Goal: Information Seeking & Learning: Learn about a topic

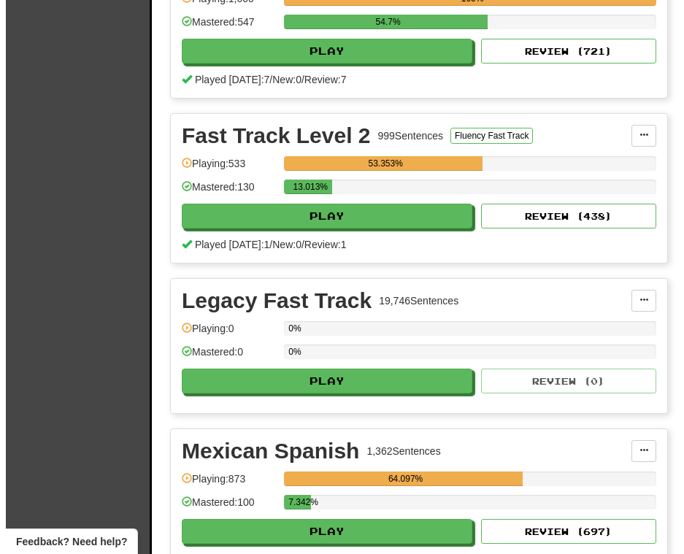
scroll to position [2629, 0]
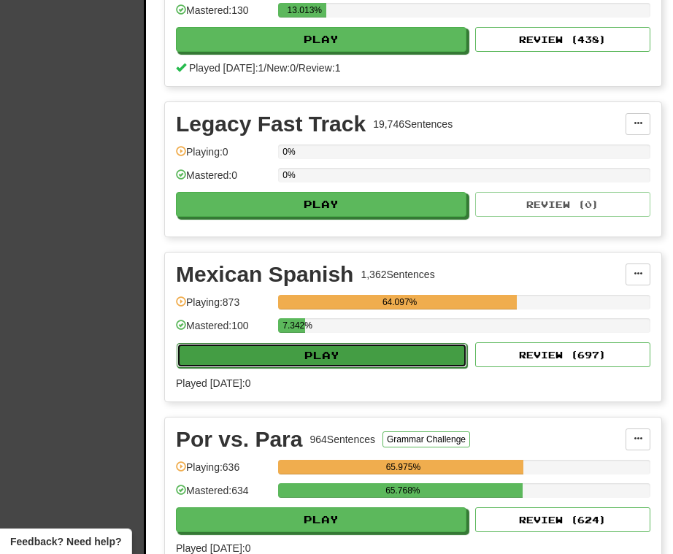
click at [395, 368] on button "Play" at bounding box center [322, 355] width 291 height 25
select select "**"
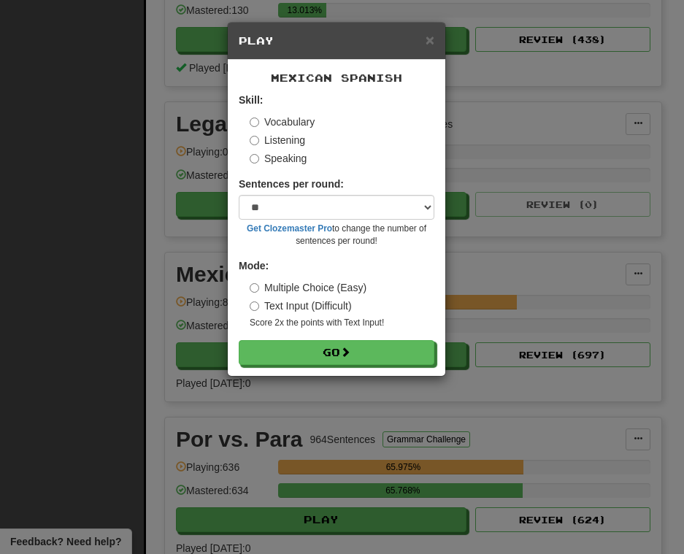
click at [282, 143] on label "Listening" at bounding box center [277, 140] width 55 height 15
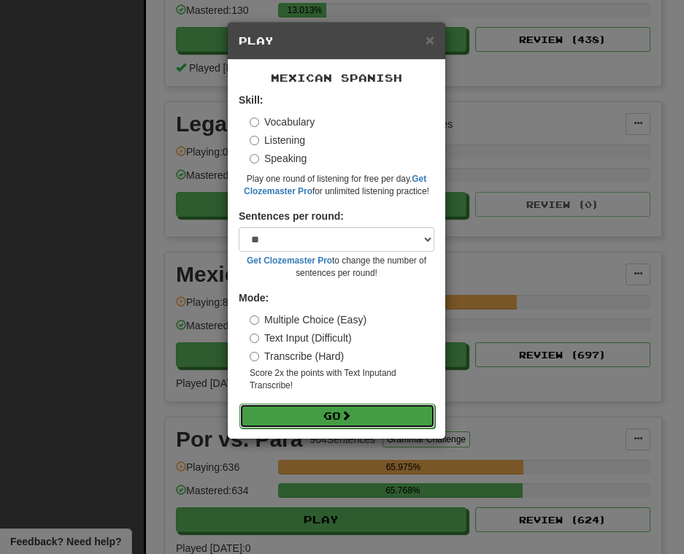
click at [355, 426] on button "Go" at bounding box center [337, 416] width 196 height 25
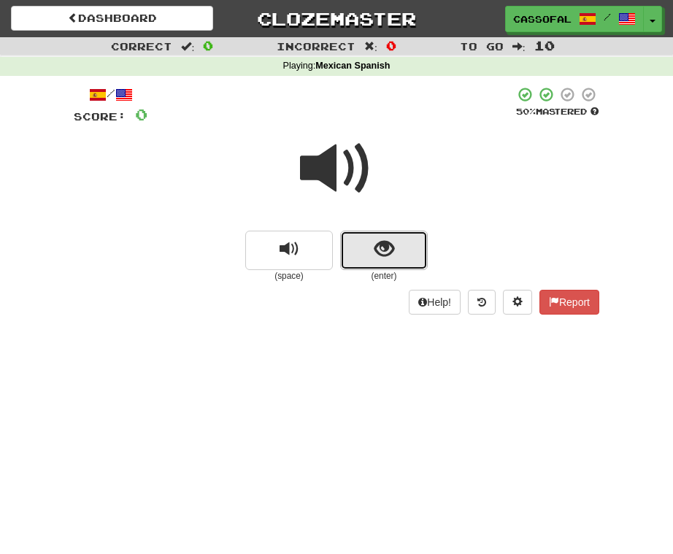
click at [388, 234] on button "show sentence" at bounding box center [384, 250] width 88 height 39
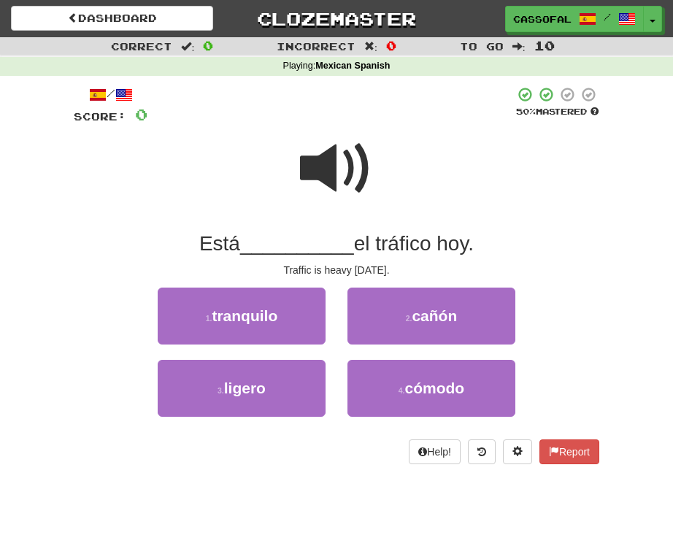
click at [328, 173] on span at bounding box center [336, 168] width 73 height 73
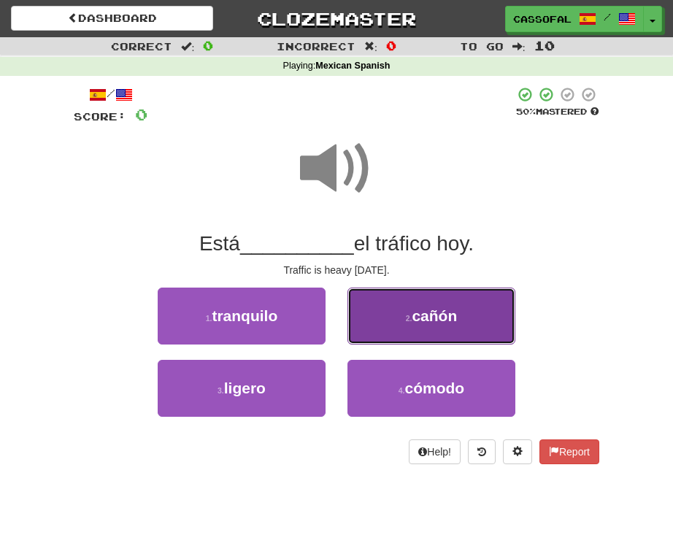
click at [451, 310] on span "cañón" at bounding box center [434, 315] width 45 height 17
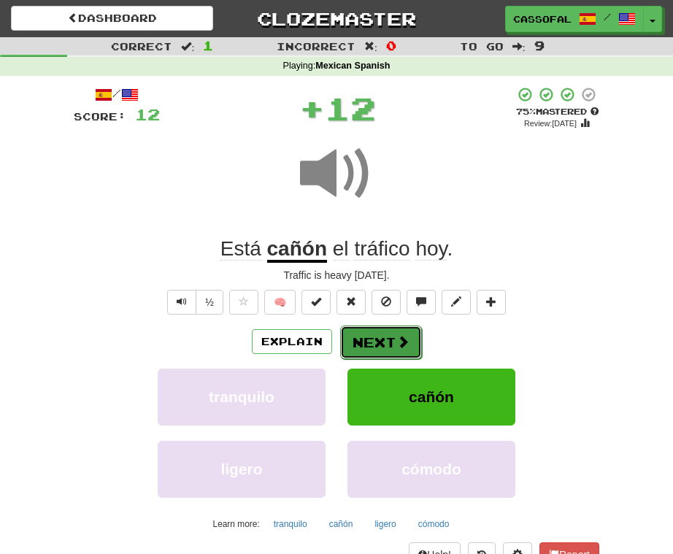
click at [374, 344] on button "Next" at bounding box center [381, 343] width 82 height 34
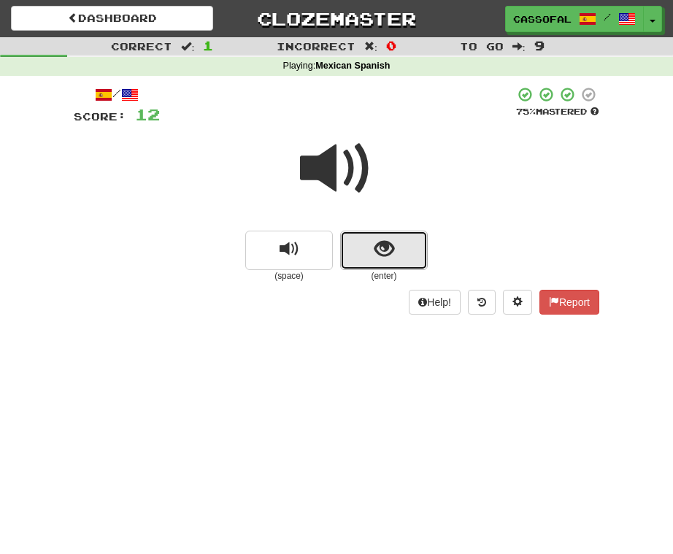
click at [386, 253] on span "show sentence" at bounding box center [385, 249] width 20 height 20
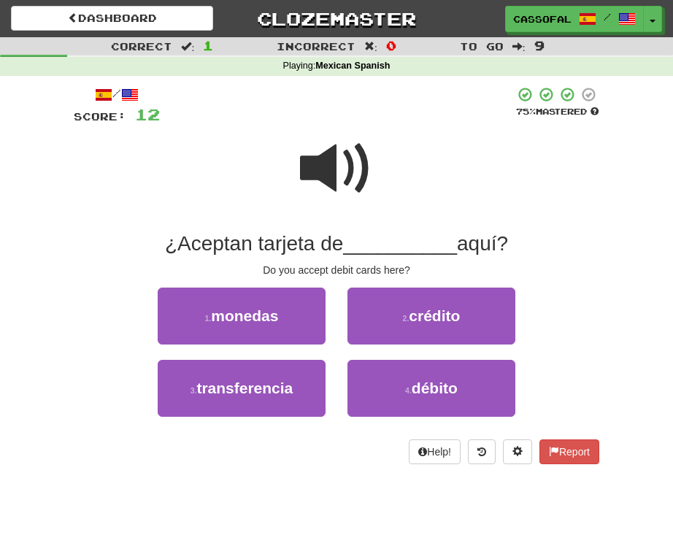
click at [314, 134] on span at bounding box center [336, 168] width 73 height 73
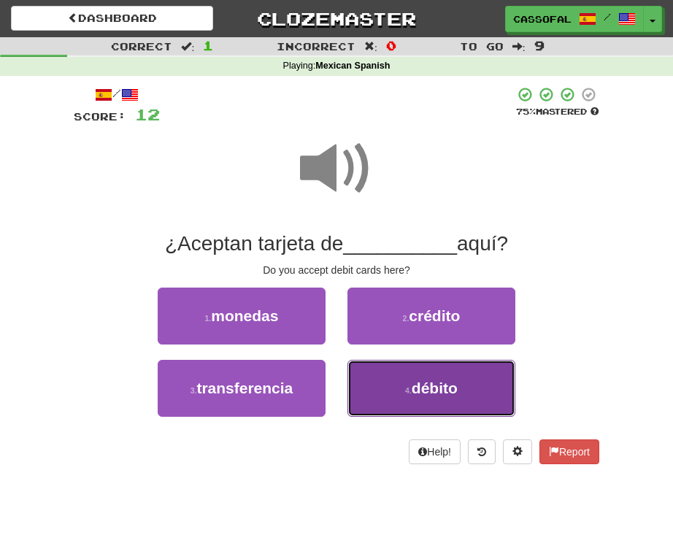
click at [406, 382] on button "4 . débito" at bounding box center [432, 388] width 168 height 57
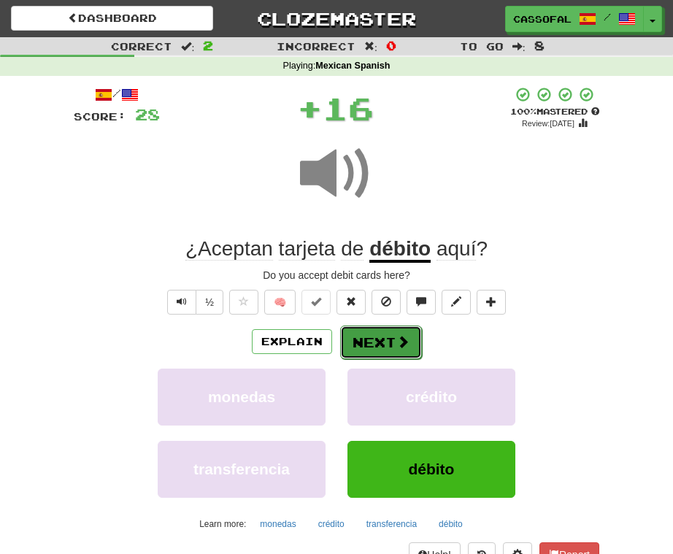
click at [388, 332] on button "Next" at bounding box center [381, 343] width 82 height 34
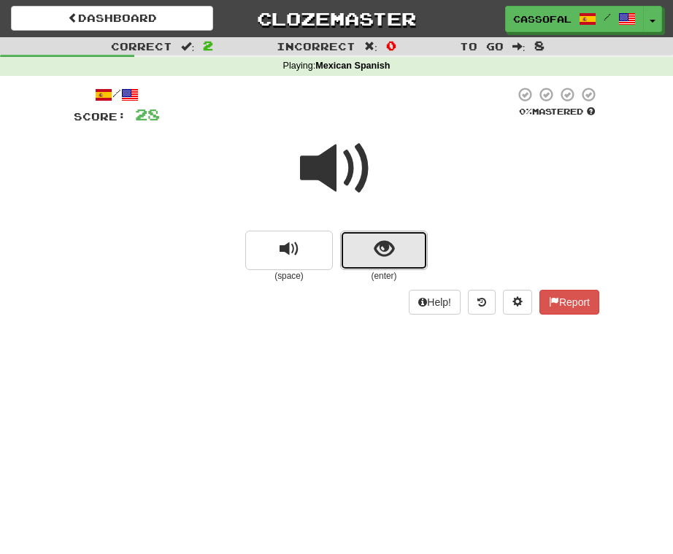
click at [383, 259] on span "show sentence" at bounding box center [385, 249] width 20 height 20
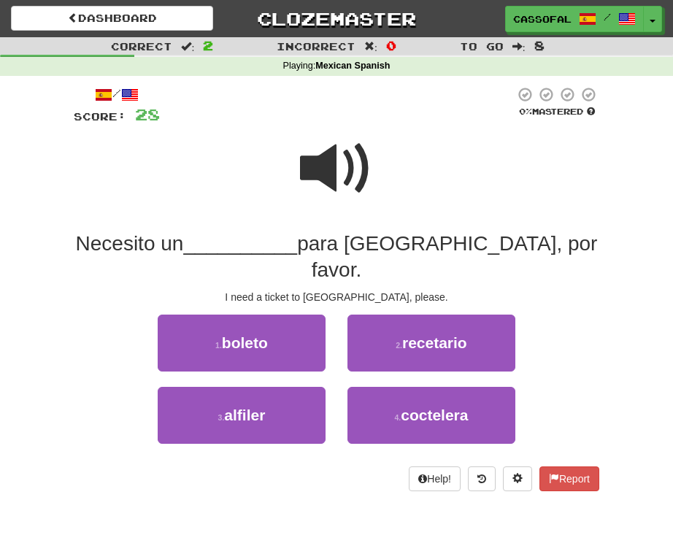
click at [337, 167] on span at bounding box center [336, 168] width 73 height 73
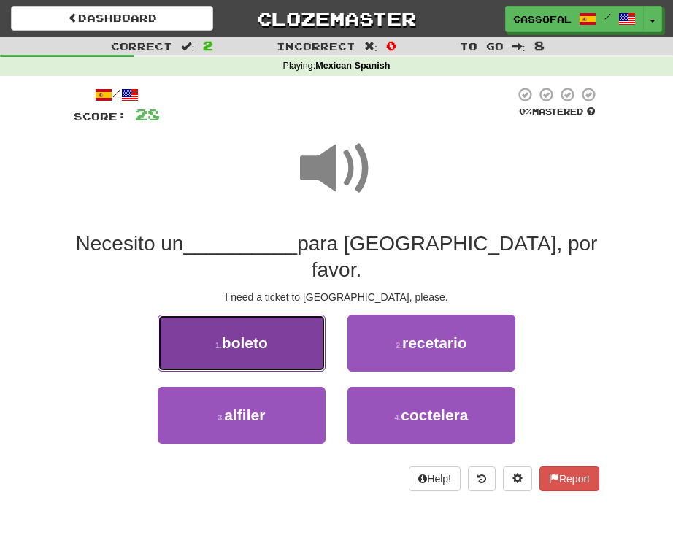
click at [282, 322] on button "1 . boleto" at bounding box center [242, 343] width 168 height 57
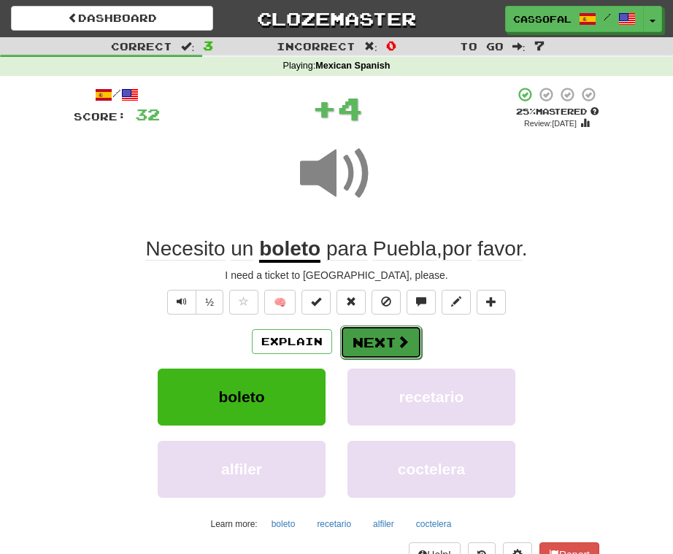
click at [384, 337] on button "Next" at bounding box center [381, 343] width 82 height 34
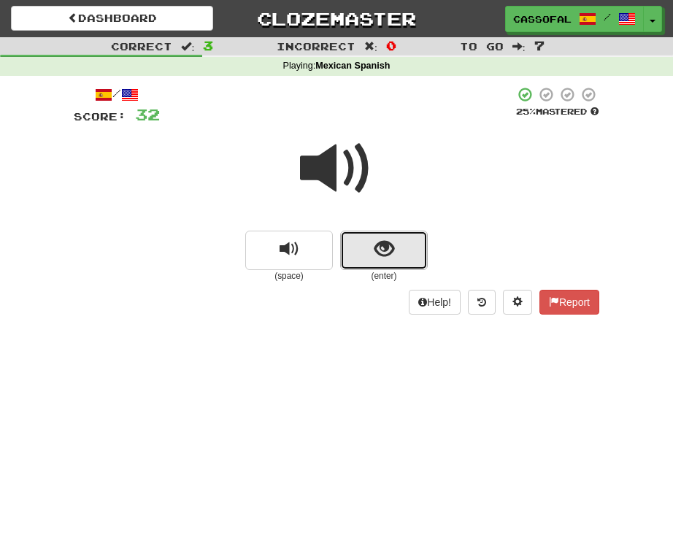
click at [365, 245] on button "show sentence" at bounding box center [384, 250] width 88 height 39
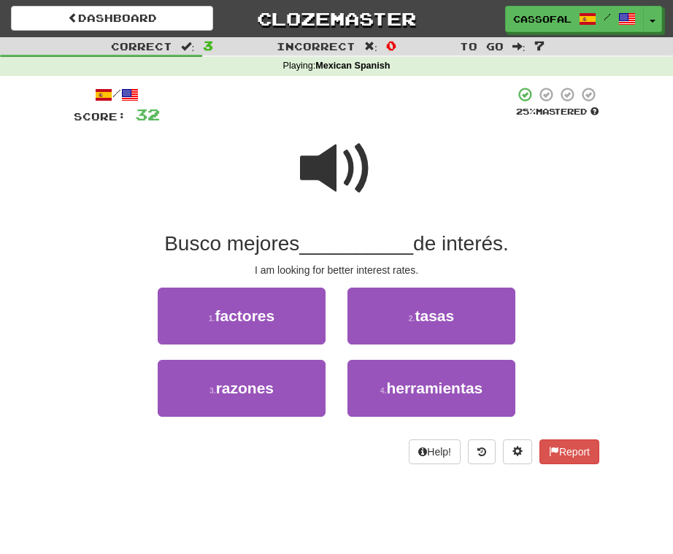
click at [337, 190] on span at bounding box center [336, 168] width 73 height 73
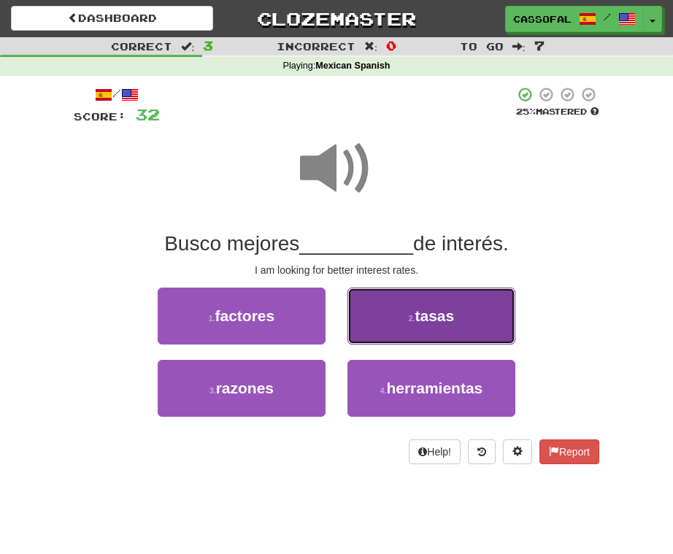
click at [418, 331] on button "2 . tasas" at bounding box center [432, 316] width 168 height 57
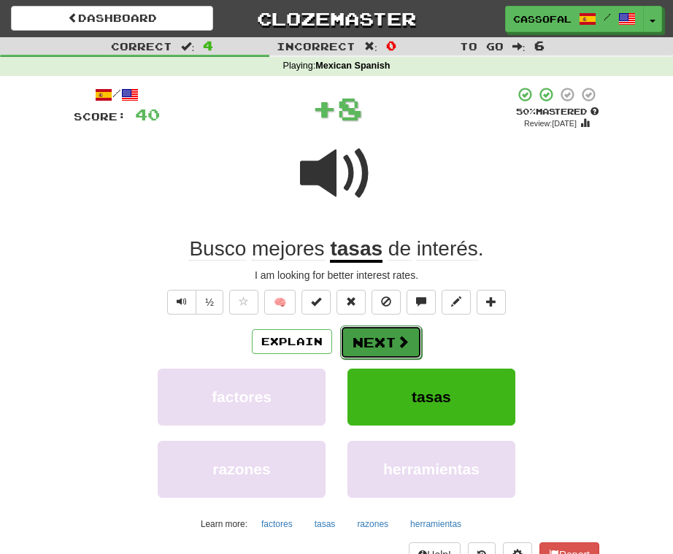
click at [406, 342] on span at bounding box center [402, 341] width 13 height 13
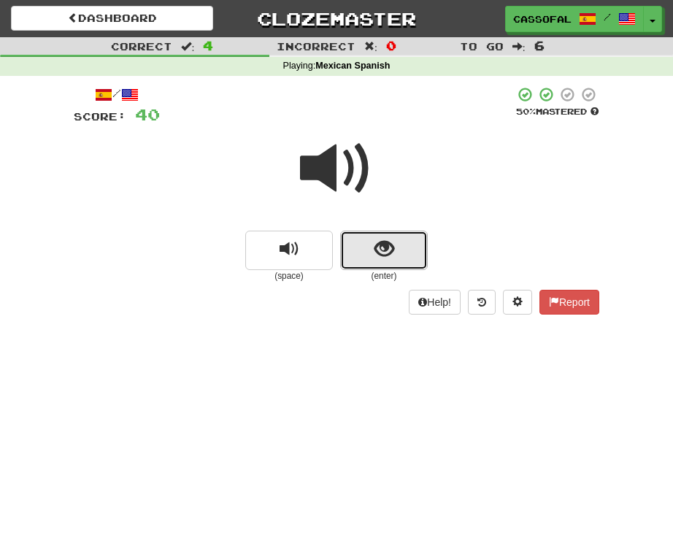
click at [377, 242] on span "show sentence" at bounding box center [385, 249] width 20 height 20
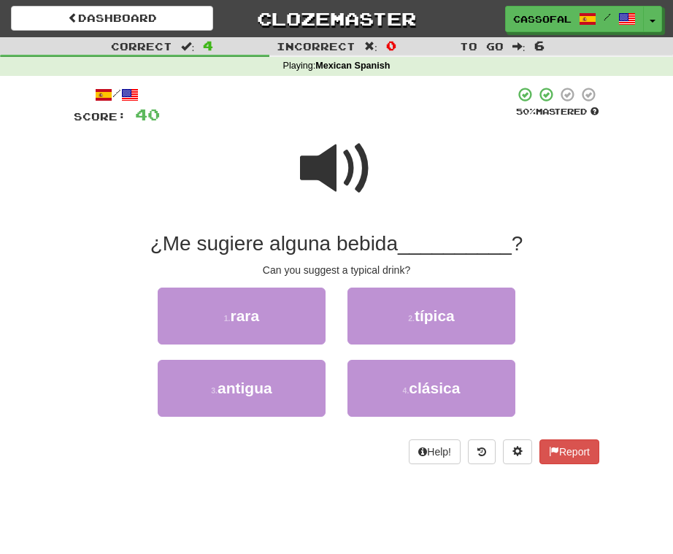
click at [337, 166] on span at bounding box center [336, 168] width 73 height 73
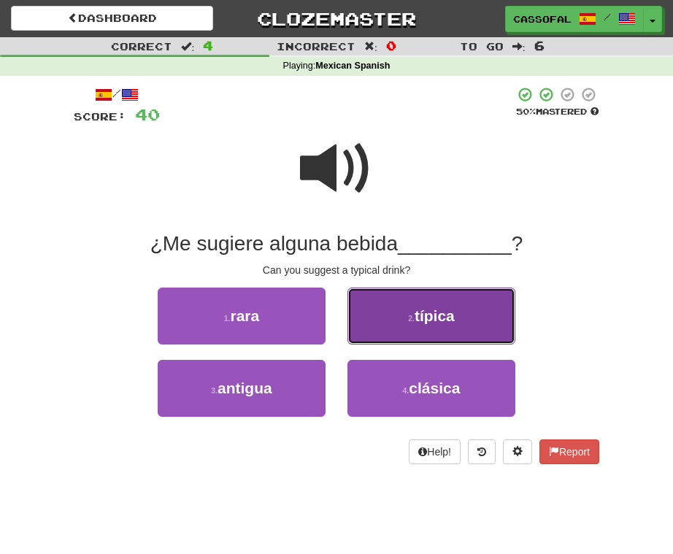
click at [436, 331] on button "2 . típica" at bounding box center [432, 316] width 168 height 57
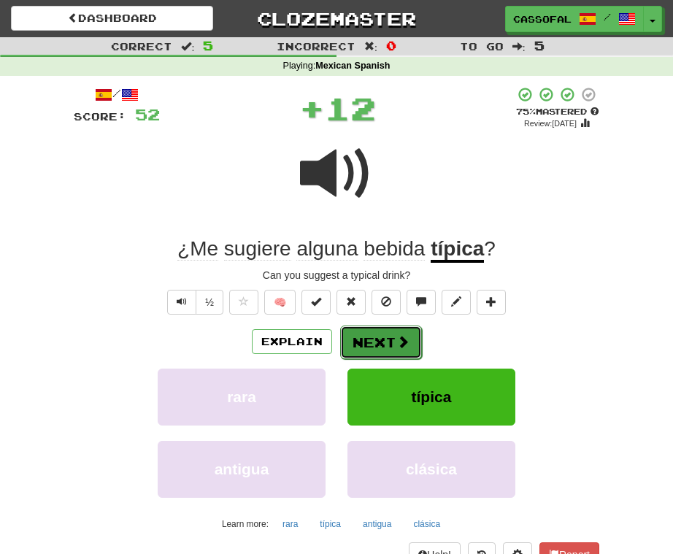
click at [383, 340] on button "Next" at bounding box center [381, 343] width 82 height 34
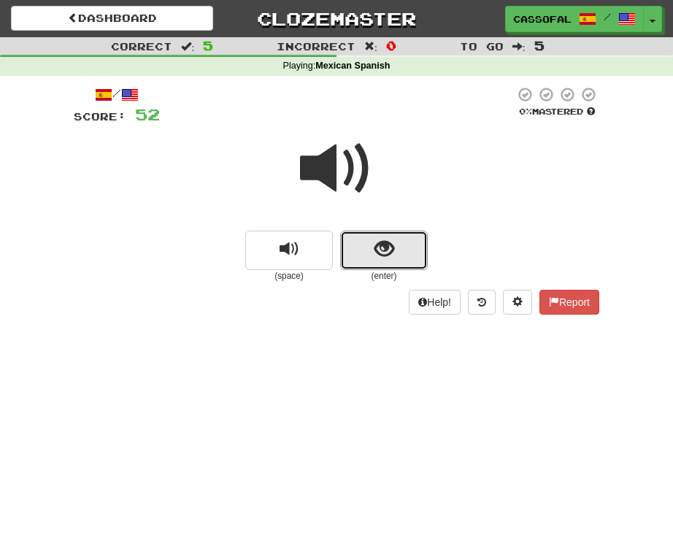
click at [385, 240] on span "show sentence" at bounding box center [385, 249] width 20 height 20
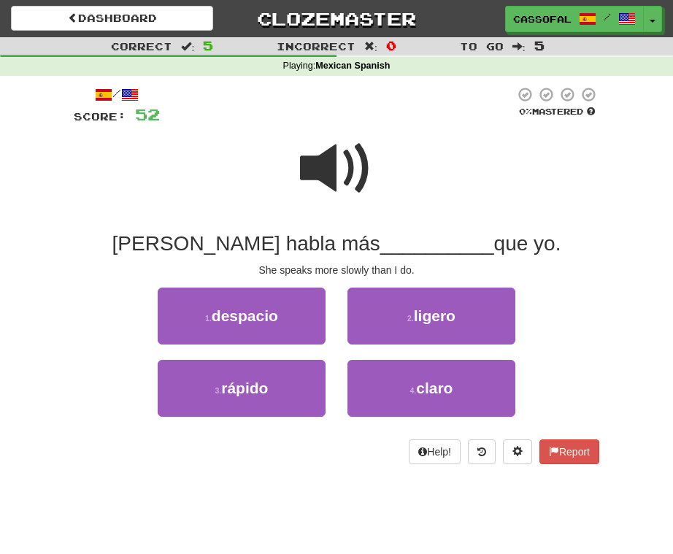
click at [333, 164] on span at bounding box center [336, 168] width 73 height 73
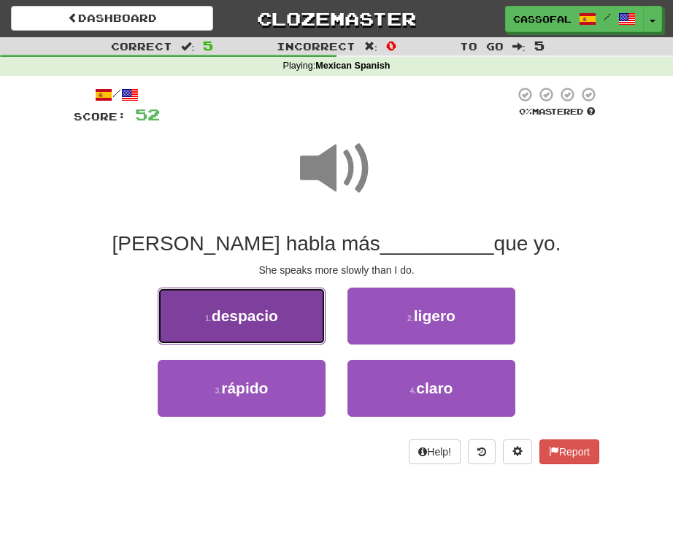
click at [269, 302] on button "1 . despacio" at bounding box center [242, 316] width 168 height 57
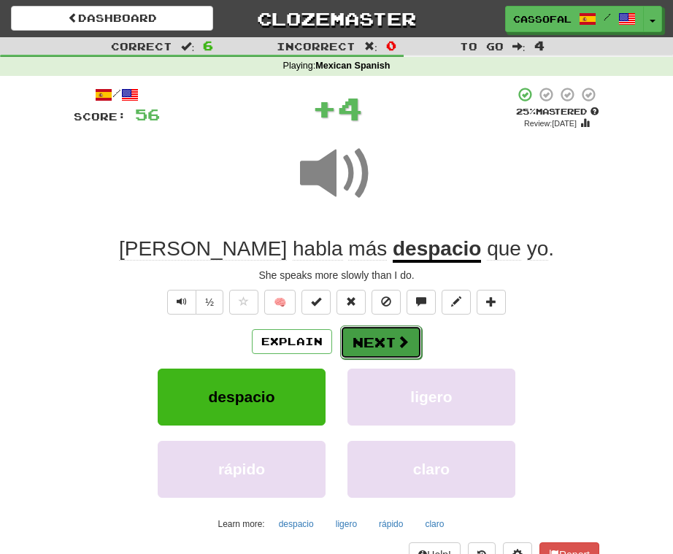
click at [386, 345] on button "Next" at bounding box center [381, 343] width 82 height 34
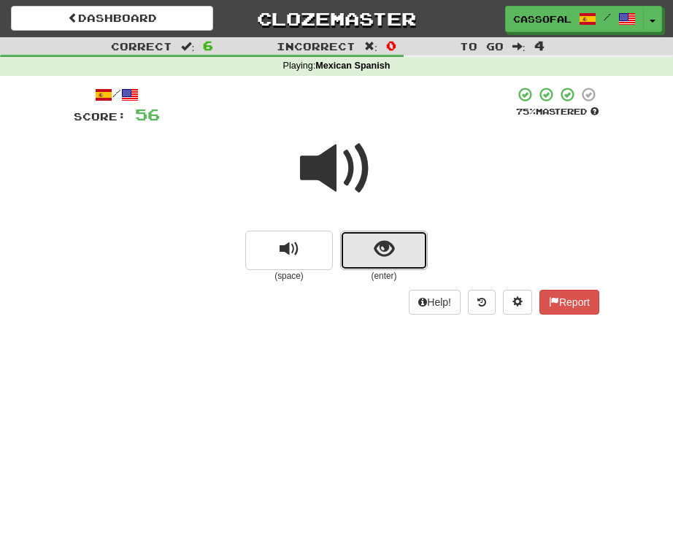
click at [369, 253] on button "show sentence" at bounding box center [384, 250] width 88 height 39
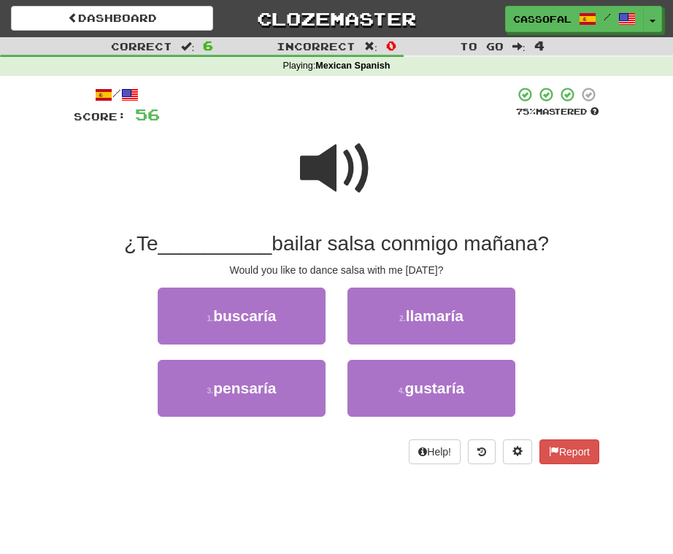
click at [348, 194] on span at bounding box center [336, 168] width 73 height 73
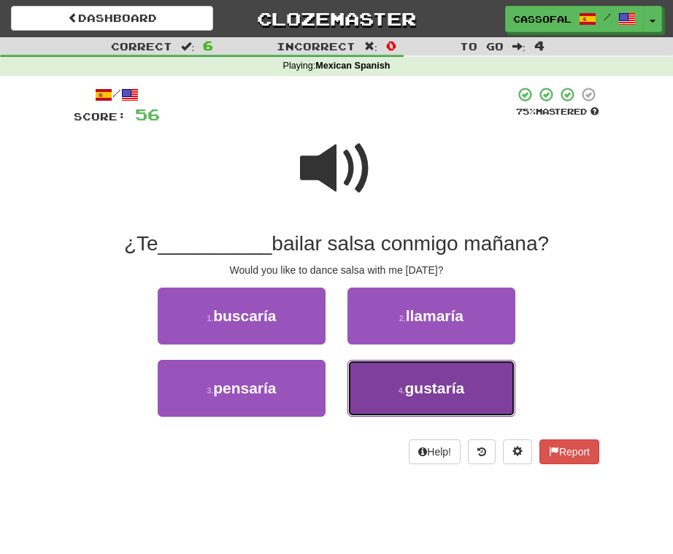
click at [423, 402] on button "4 . gustaría" at bounding box center [432, 388] width 168 height 57
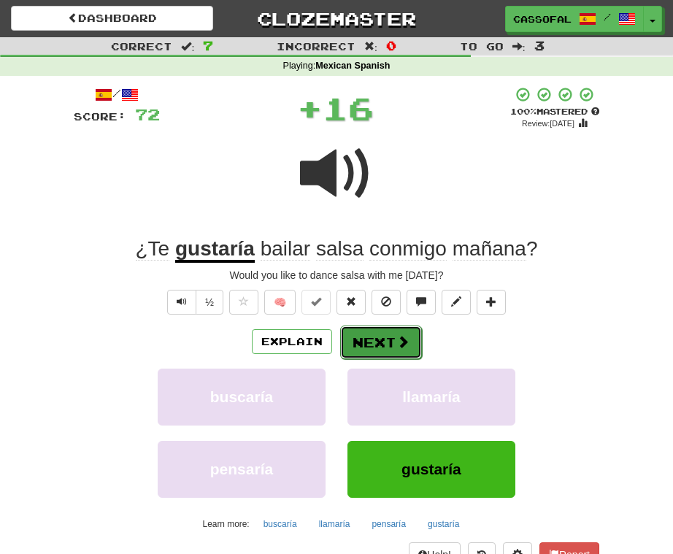
click at [384, 334] on button "Next" at bounding box center [381, 343] width 82 height 34
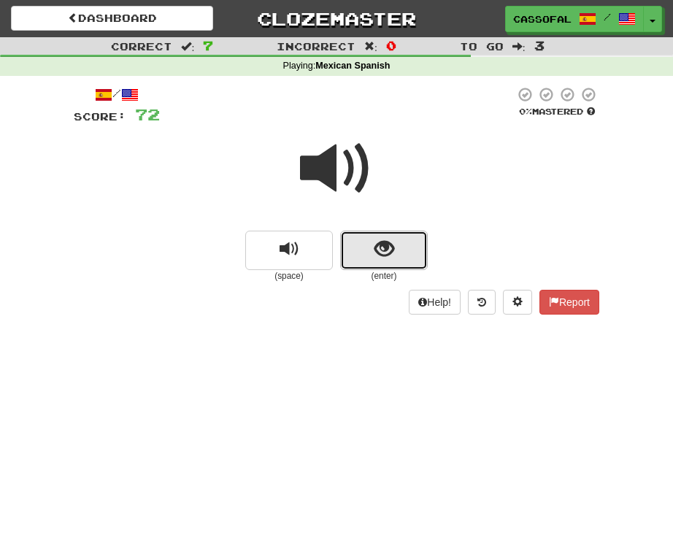
click at [422, 254] on button "show sentence" at bounding box center [384, 250] width 88 height 39
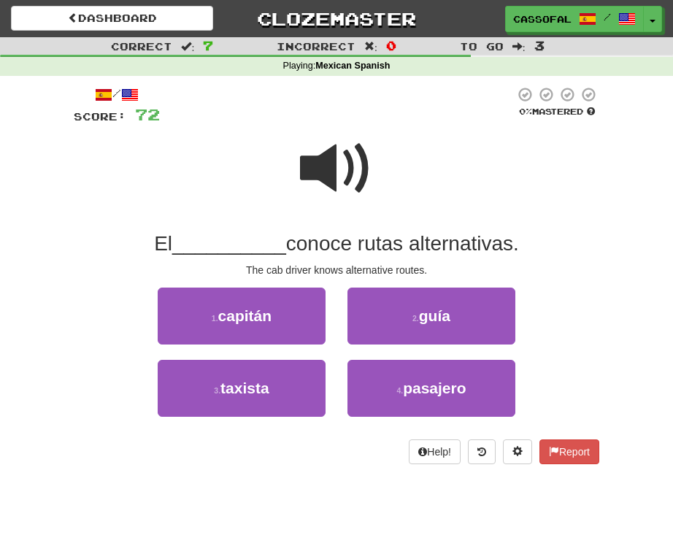
click at [310, 175] on span at bounding box center [336, 168] width 73 height 73
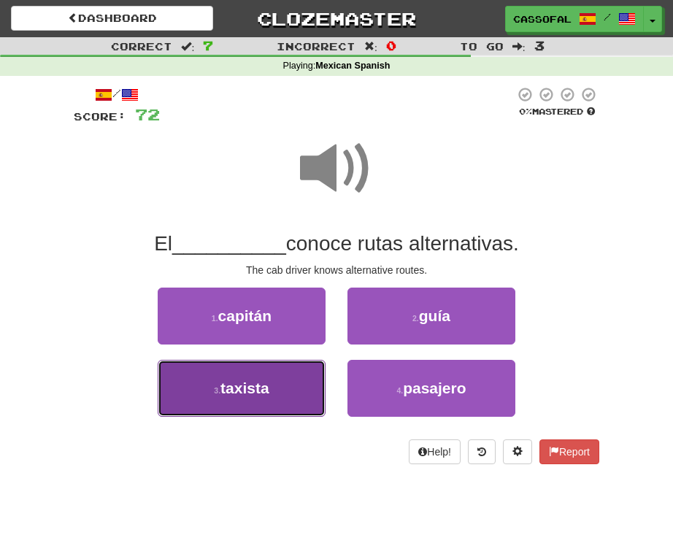
click at [271, 375] on button "3 . taxista" at bounding box center [242, 388] width 168 height 57
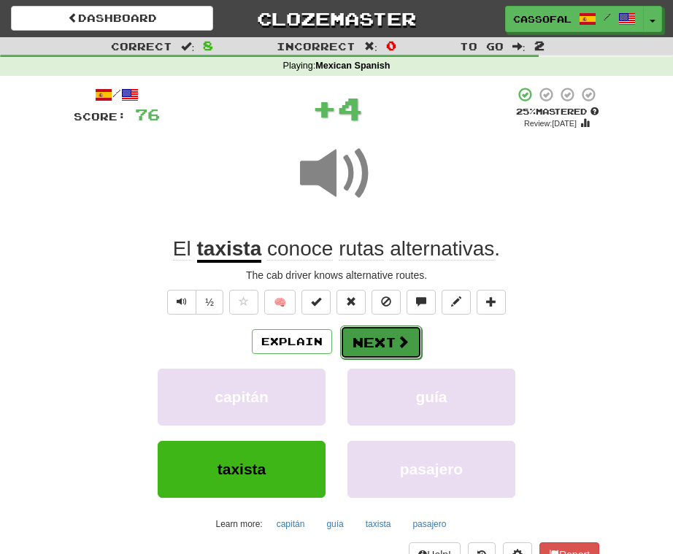
click at [373, 338] on button "Next" at bounding box center [381, 343] width 82 height 34
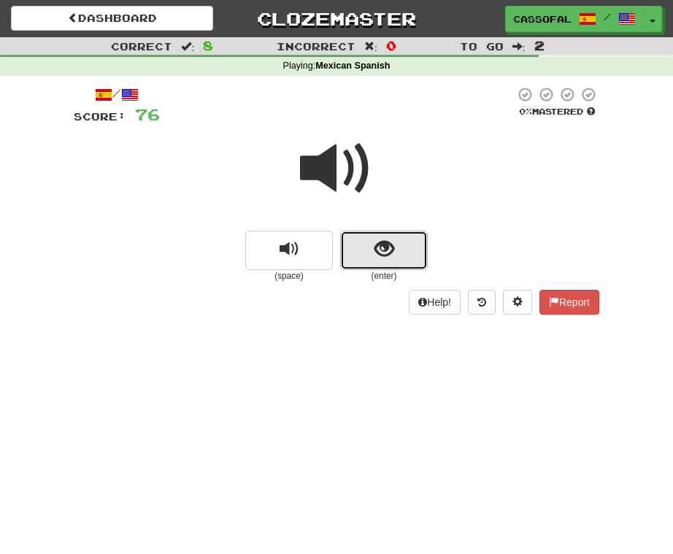
click at [396, 253] on button "show sentence" at bounding box center [384, 250] width 88 height 39
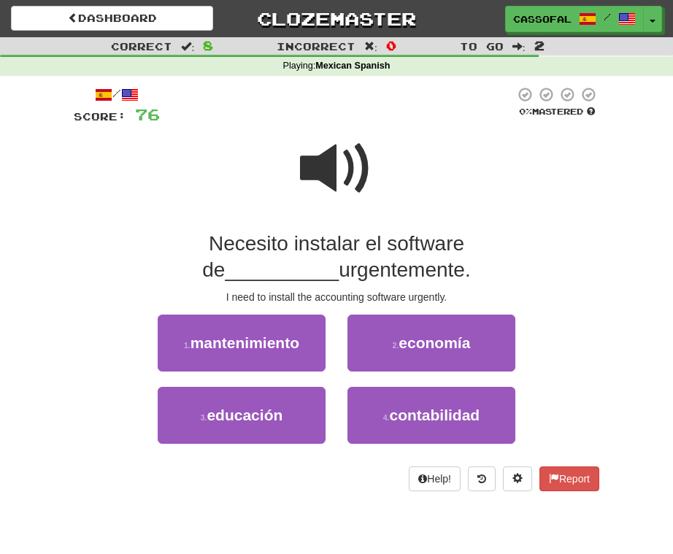
click at [359, 188] on span at bounding box center [336, 168] width 73 height 73
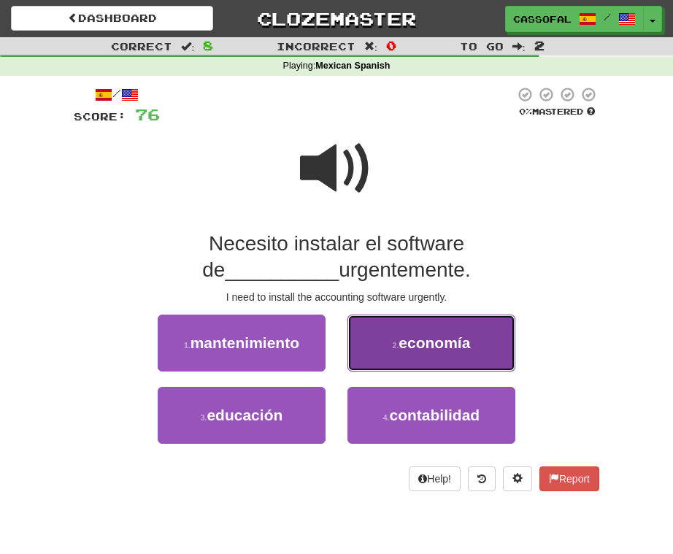
click at [410, 342] on span "economía" at bounding box center [435, 342] width 72 height 17
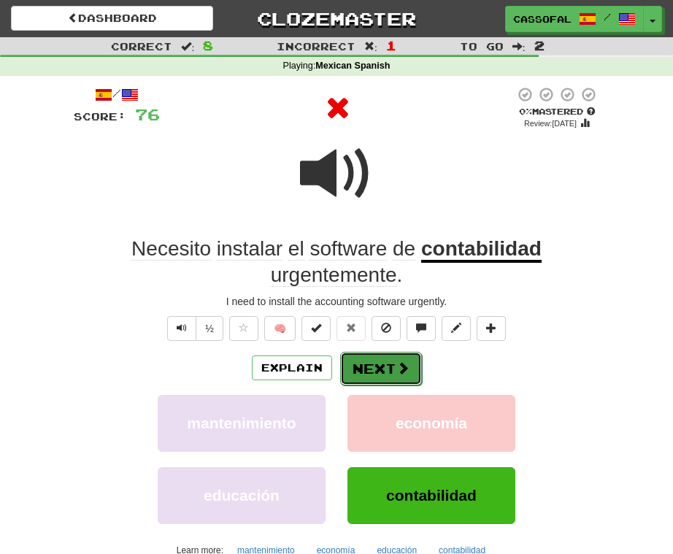
click at [367, 375] on button "Next" at bounding box center [381, 369] width 82 height 34
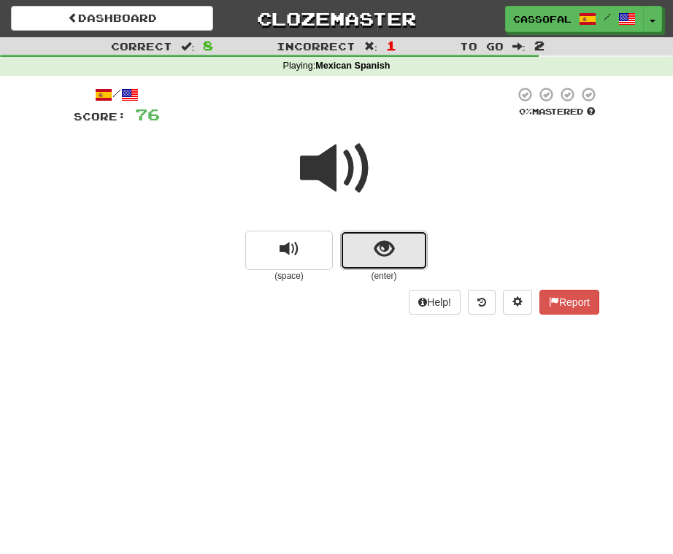
click at [390, 264] on button "show sentence" at bounding box center [384, 250] width 88 height 39
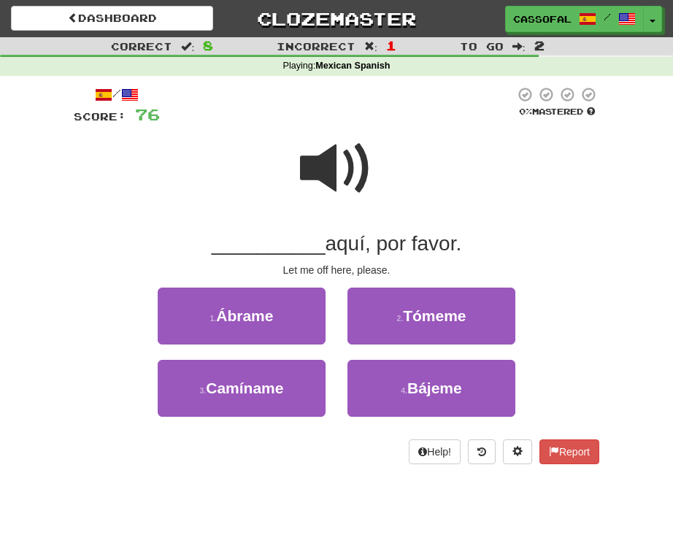
click at [335, 190] on span at bounding box center [336, 168] width 73 height 73
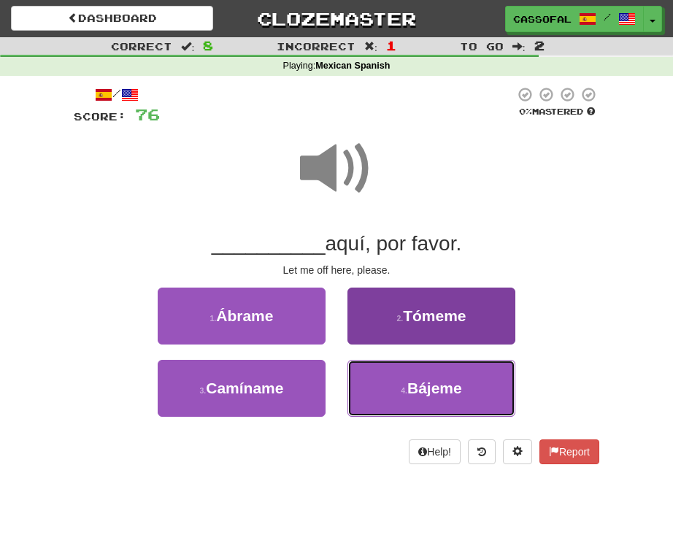
click at [405, 386] on small "4 ." at bounding box center [404, 390] width 7 height 9
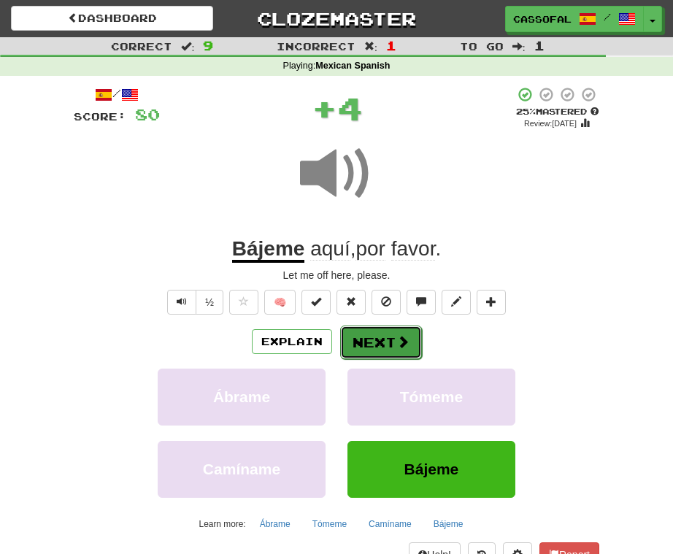
click at [381, 337] on button "Next" at bounding box center [381, 343] width 82 height 34
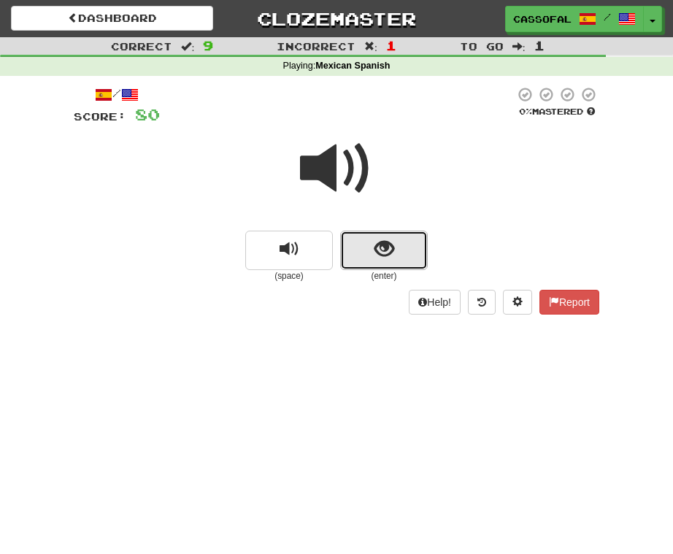
click at [405, 235] on button "show sentence" at bounding box center [384, 250] width 88 height 39
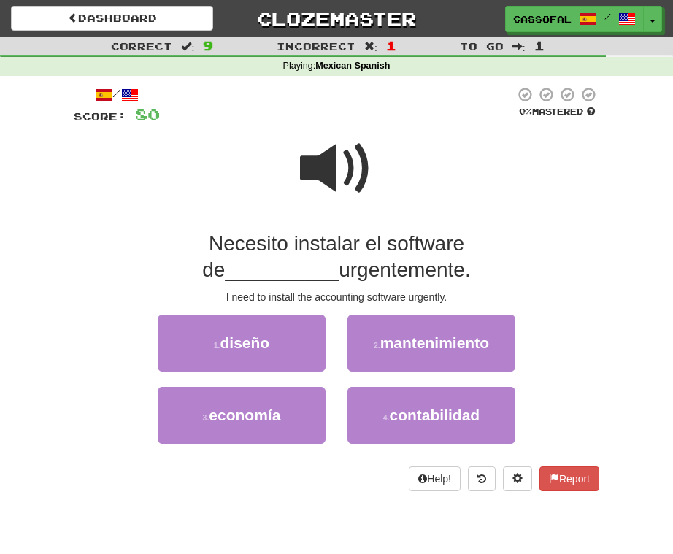
click at [377, 193] on div at bounding box center [337, 178] width 526 height 104
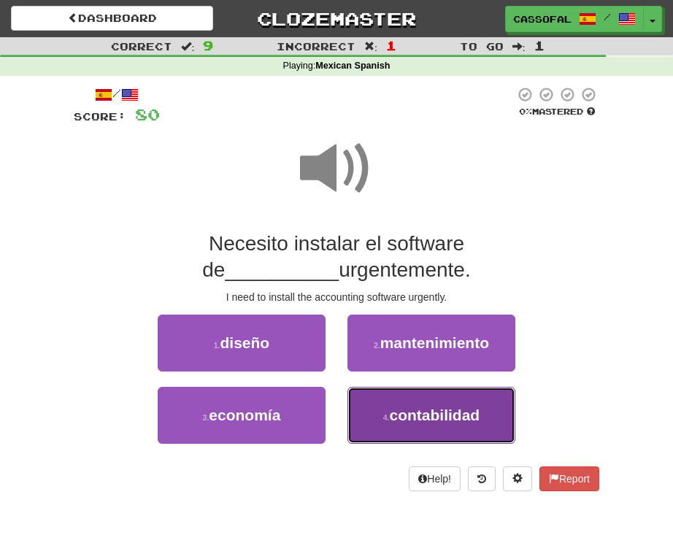
click at [472, 410] on span "contabilidad" at bounding box center [435, 415] width 91 height 17
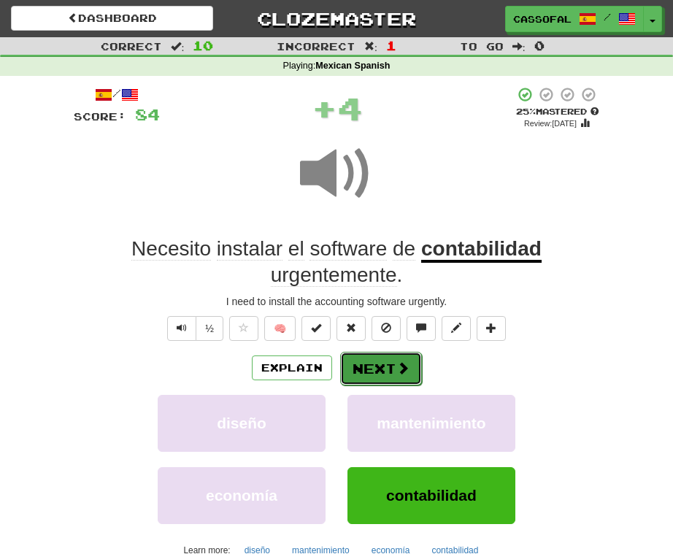
click at [397, 371] on span at bounding box center [402, 367] width 13 height 13
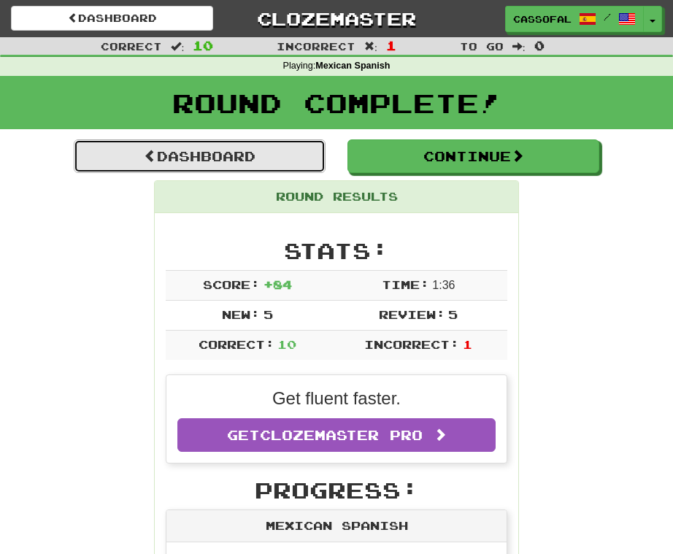
click at [202, 142] on link "Dashboard" at bounding box center [200, 156] width 252 height 34
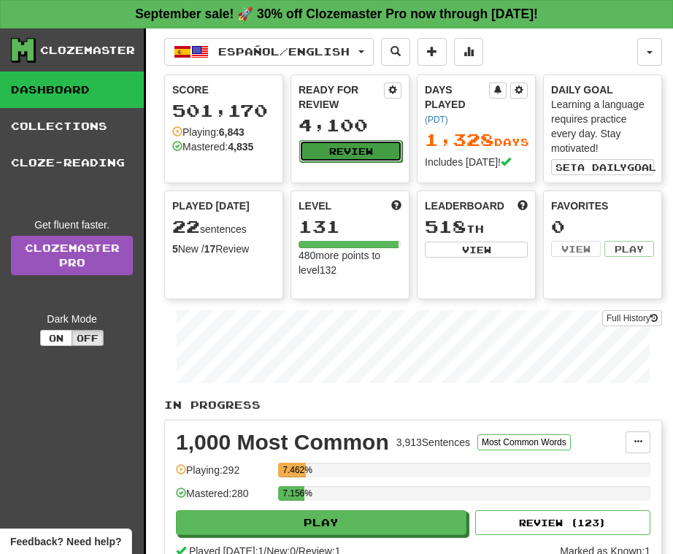
click at [321, 151] on button "Review" at bounding box center [350, 151] width 103 height 22
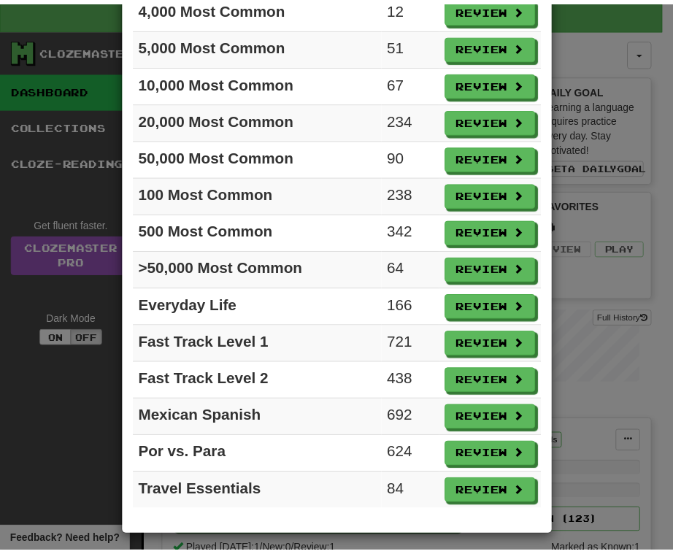
scroll to position [258, 0]
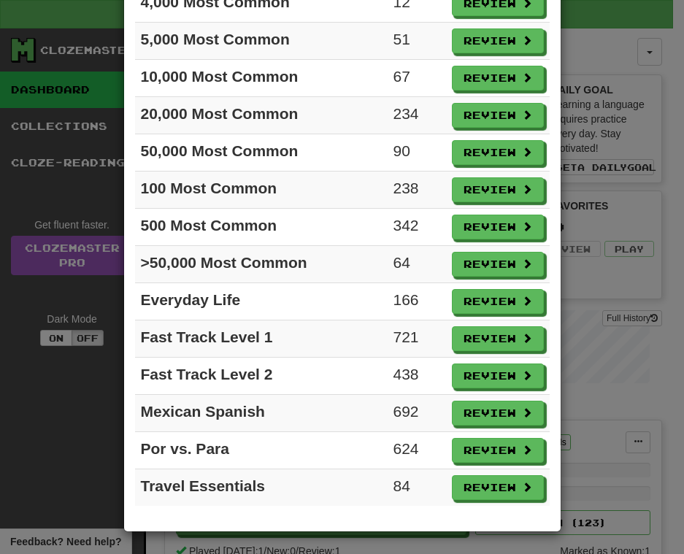
click at [98, 418] on div "× Ready for Review Review All Collection Count 1,000 Most Common 123 Review 2,0…" at bounding box center [342, 277] width 684 height 554
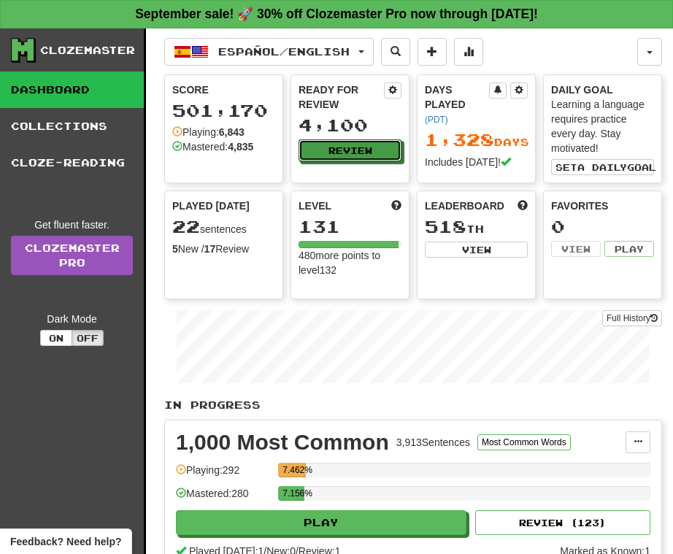
drag, startPoint x: 324, startPoint y: 150, endPoint x: 258, endPoint y: 237, distance: 109.4
click at [261, 234] on div "Score 501,170 Playing: 6,843 Mastered: 4,835 Ready for Review 4,100 Review Days…" at bounding box center [413, 186] width 498 height 225
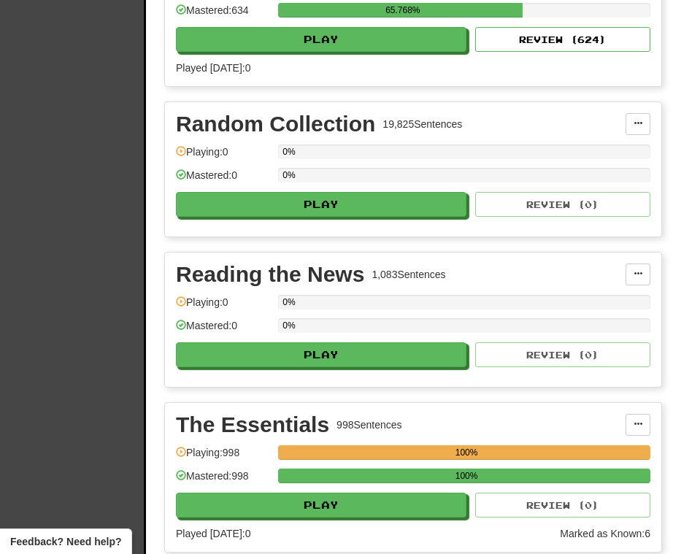
scroll to position [3213, 0]
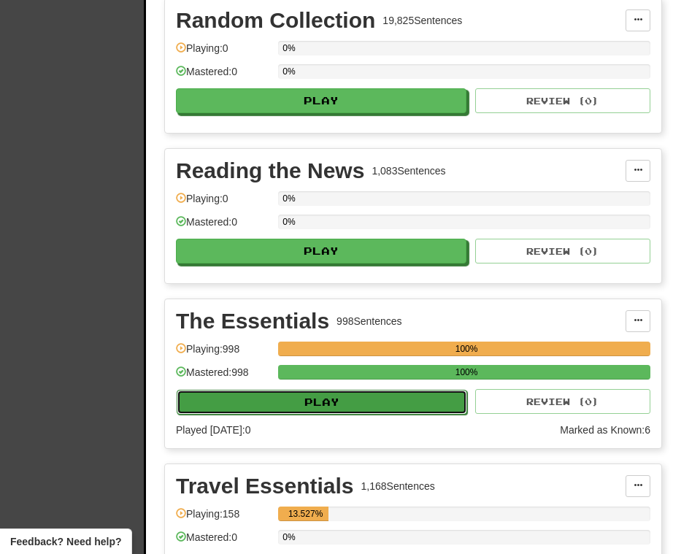
click at [291, 413] on button "Play" at bounding box center [322, 402] width 291 height 25
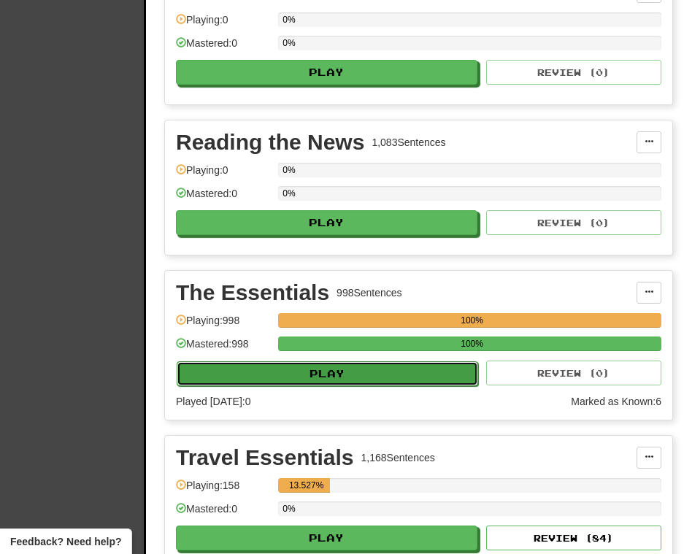
select select "**"
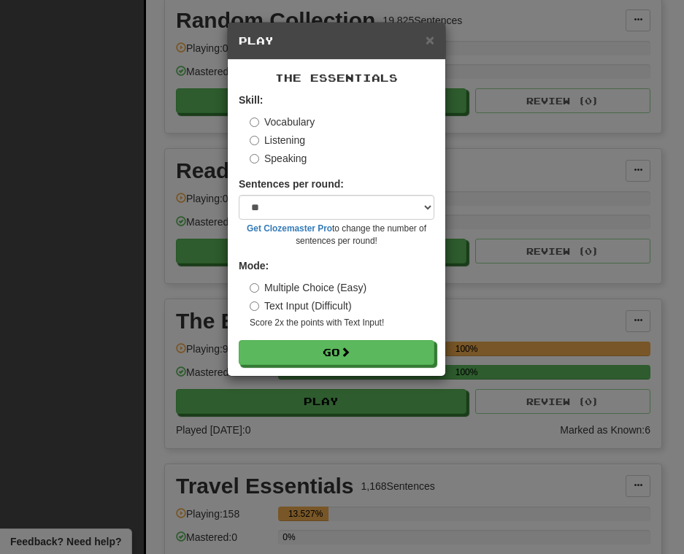
click at [548, 371] on div "× Play The Essentials Skill: Vocabulary Listening Speaking Sentences per round:…" at bounding box center [342, 277] width 684 height 554
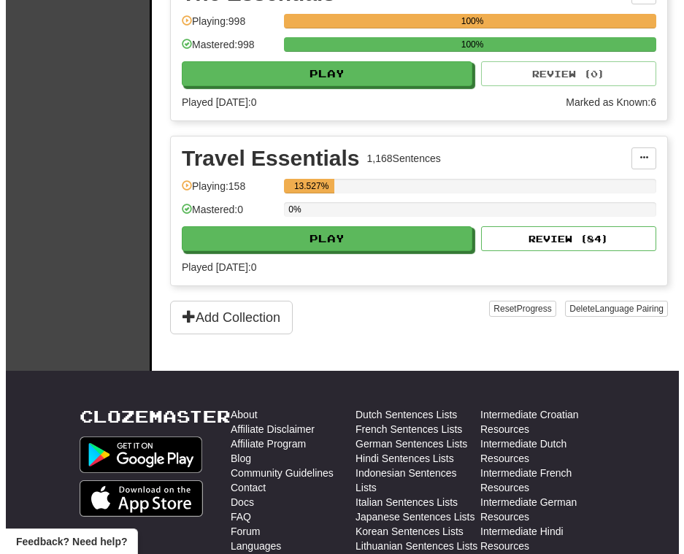
scroll to position [3505, 0]
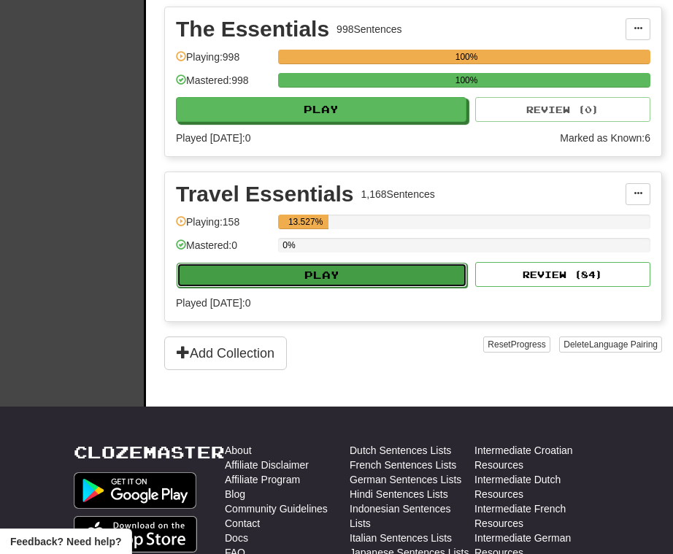
click at [359, 288] on button "Play" at bounding box center [322, 275] width 291 height 25
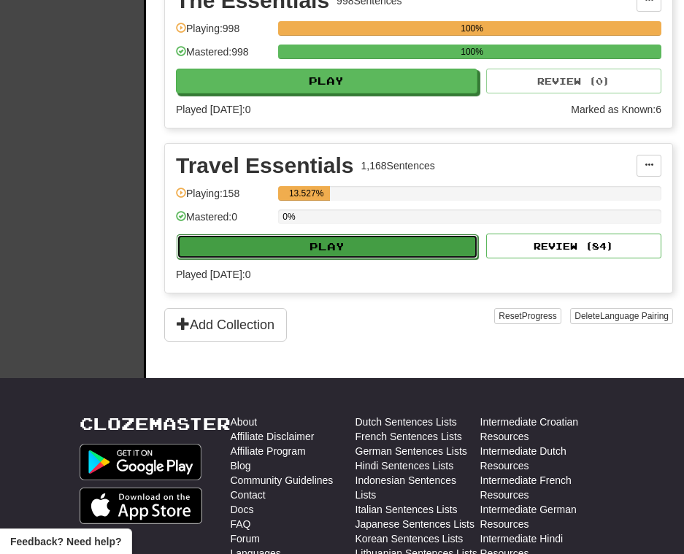
select select "**"
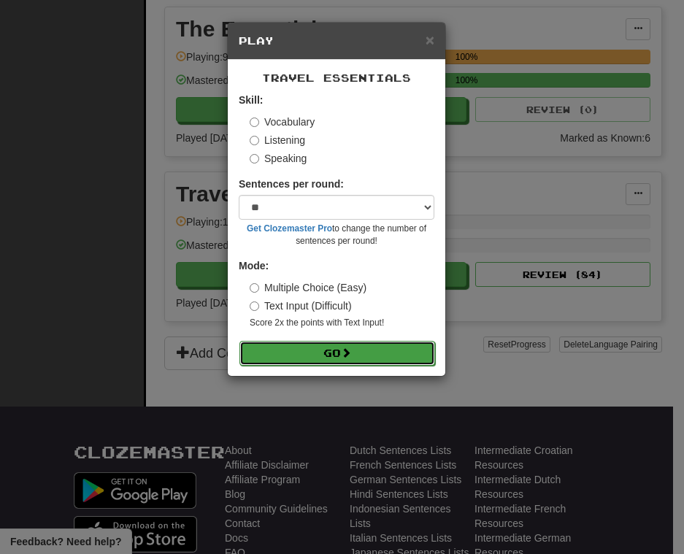
click at [375, 349] on button "Go" at bounding box center [337, 353] width 196 height 25
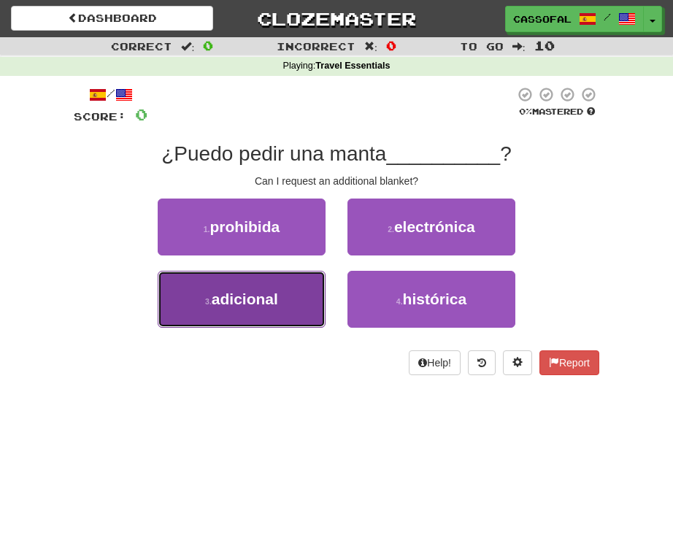
click at [258, 294] on span "adicional" at bounding box center [245, 299] width 66 height 17
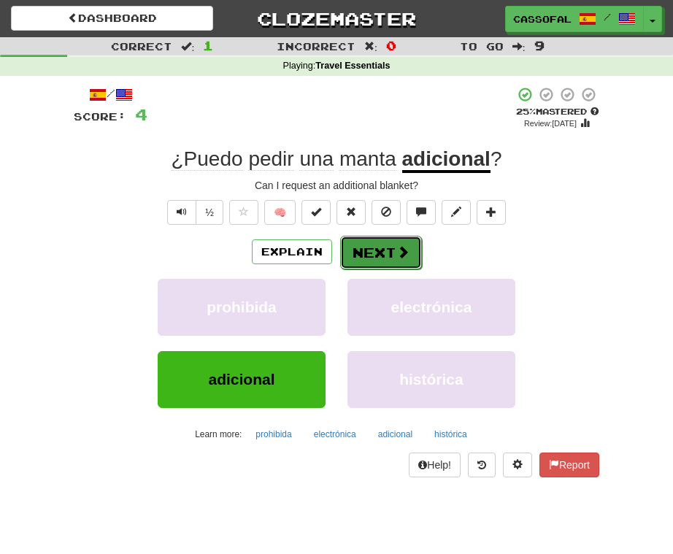
click at [404, 267] on button "Next" at bounding box center [381, 253] width 82 height 34
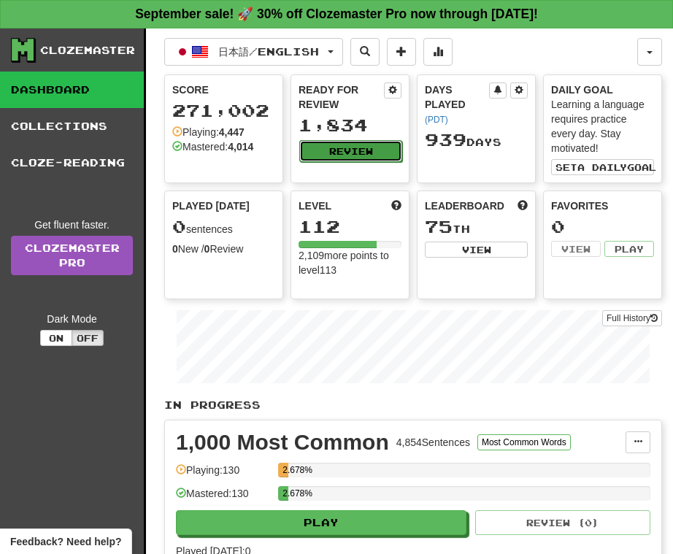
click at [373, 149] on button "Review" at bounding box center [350, 151] width 103 height 22
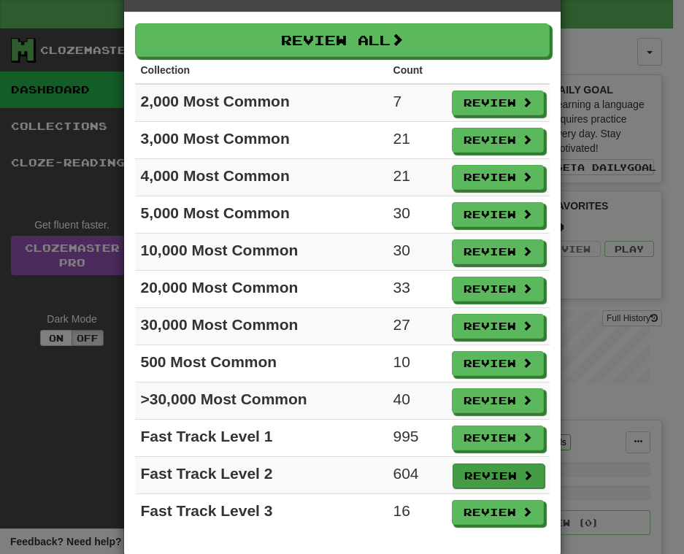
scroll to position [72, 0]
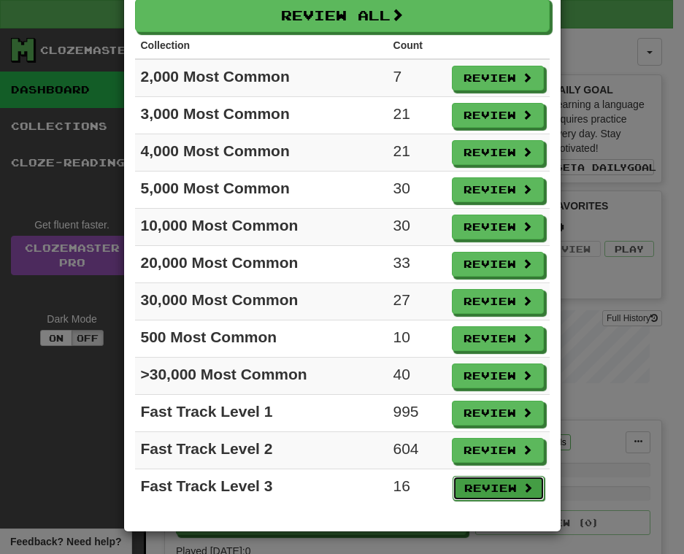
click at [456, 491] on button "Review" at bounding box center [499, 488] width 92 height 25
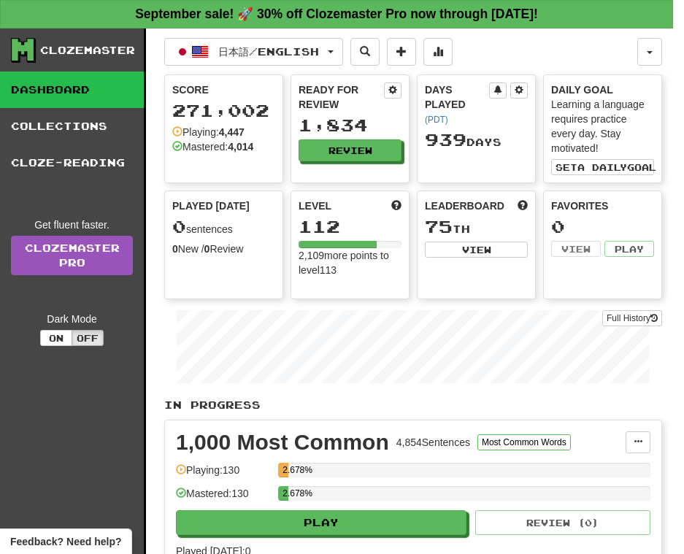
select select "**"
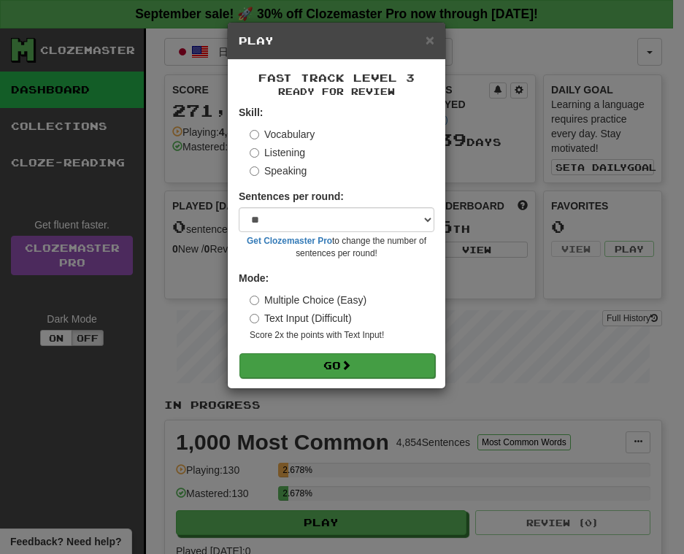
click at [345, 336] on small "Score 2x the points with Text Input !" at bounding box center [342, 335] width 185 height 12
click at [346, 357] on button "Go" at bounding box center [337, 365] width 196 height 25
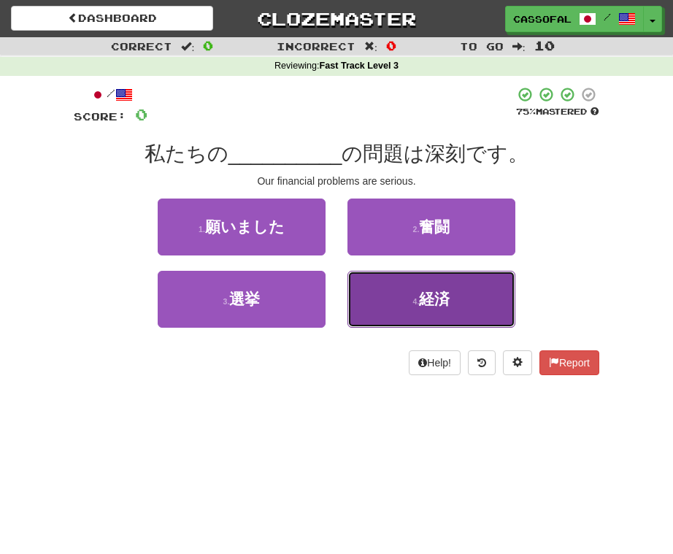
click at [453, 291] on button "4 . 経済" at bounding box center [432, 299] width 168 height 57
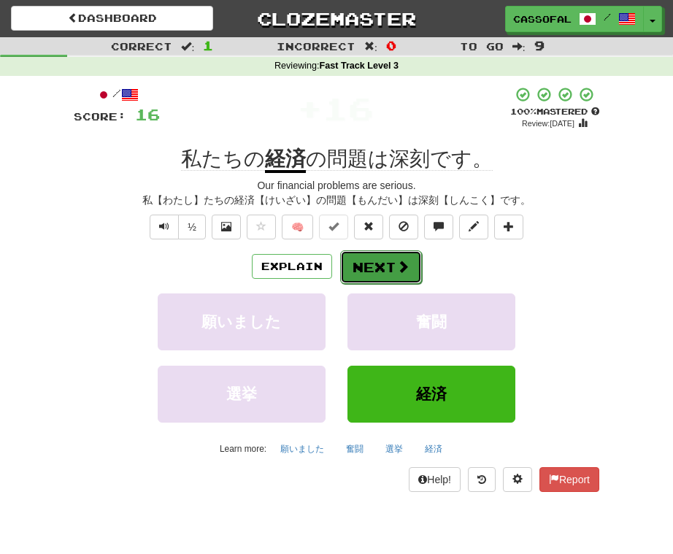
click at [383, 258] on button "Next" at bounding box center [381, 267] width 82 height 34
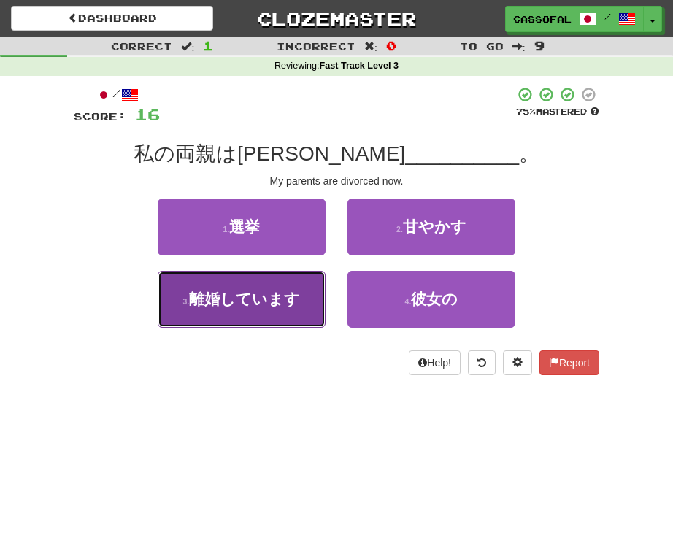
click at [261, 301] on span "離婚しています" at bounding box center [244, 299] width 111 height 17
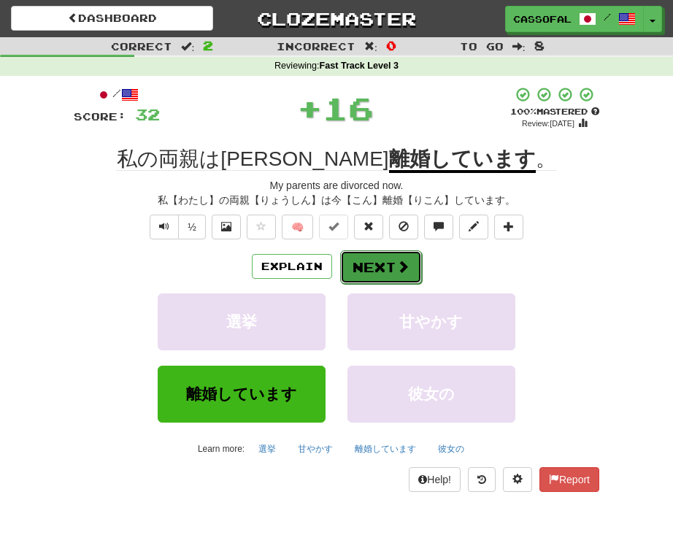
click at [382, 257] on button "Next" at bounding box center [381, 267] width 82 height 34
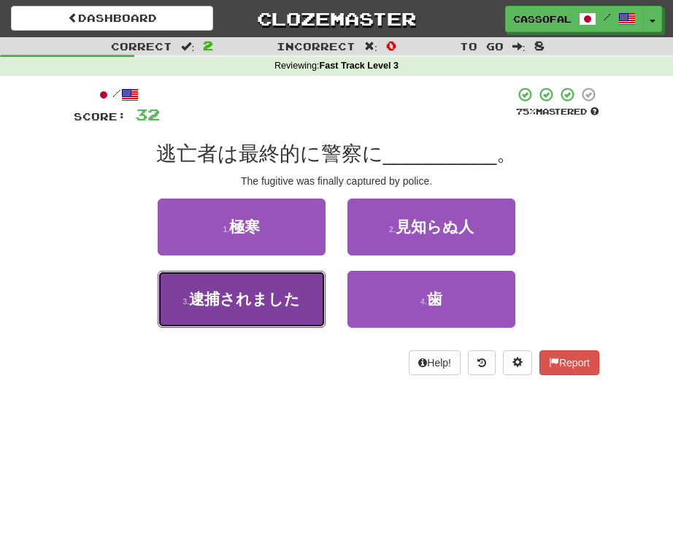
click at [272, 305] on span "逮捕されました" at bounding box center [244, 299] width 111 height 17
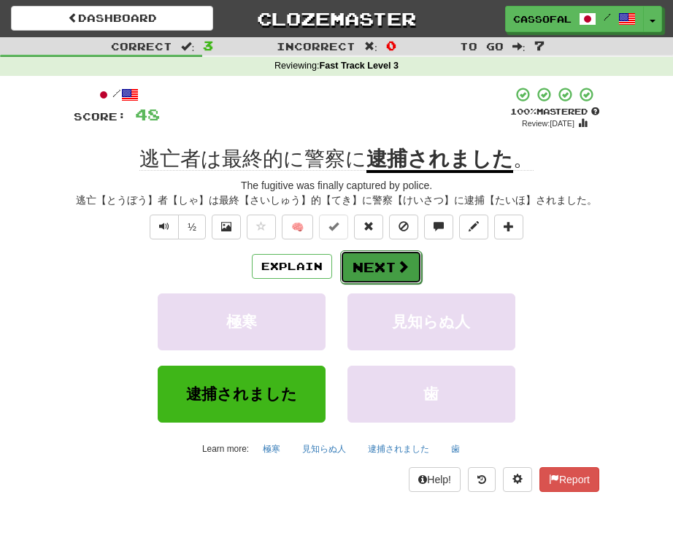
click at [361, 269] on button "Next" at bounding box center [381, 267] width 82 height 34
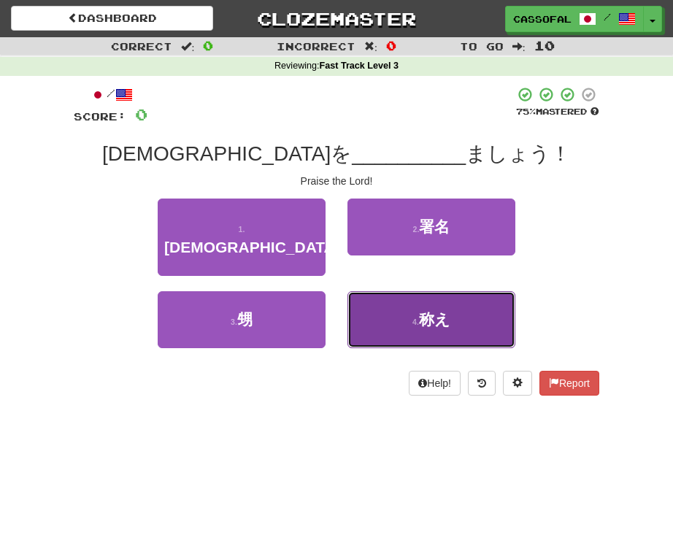
click at [462, 301] on button "4 . 称え" at bounding box center [432, 319] width 168 height 57
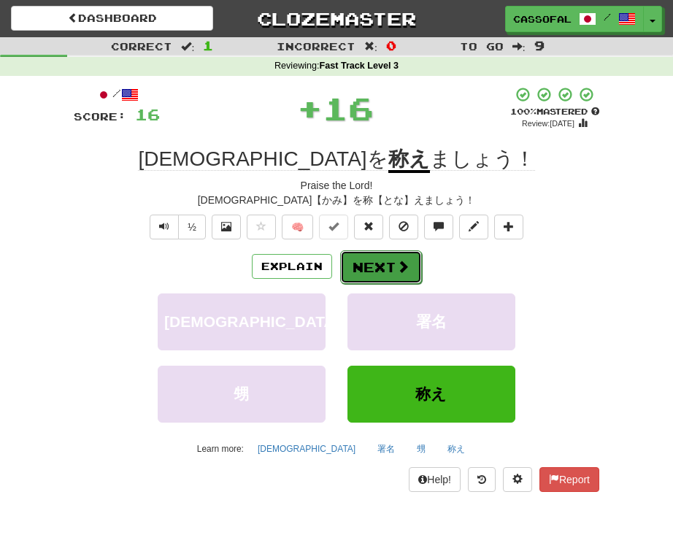
click at [379, 268] on button "Next" at bounding box center [381, 267] width 82 height 34
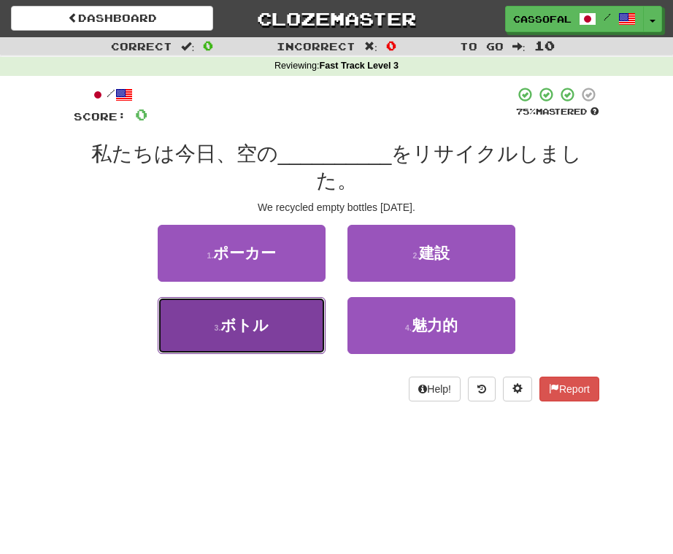
click at [203, 297] on button "3 . ボトル" at bounding box center [242, 325] width 168 height 57
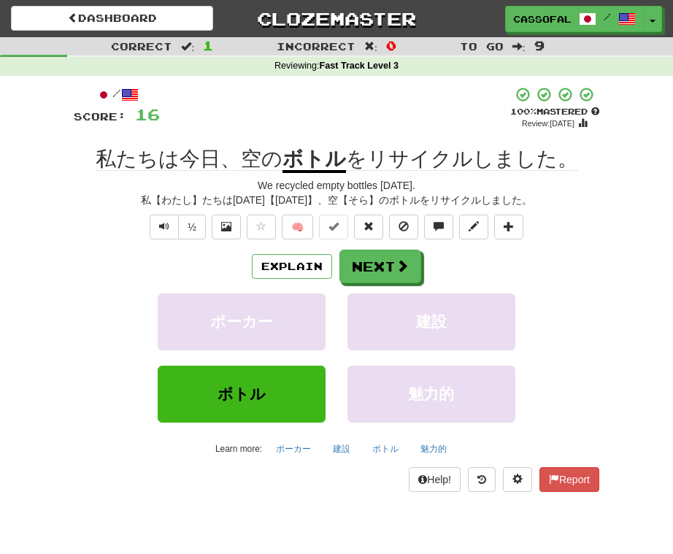
click at [96, 313] on div "ポーカー 建設" at bounding box center [337, 330] width 570 height 72
click at [407, 258] on button "Next" at bounding box center [381, 267] width 82 height 34
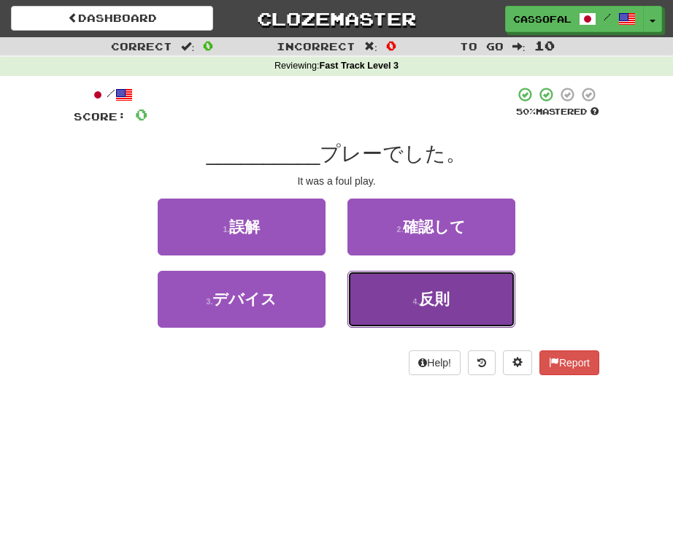
click at [467, 296] on button "4 . 反則" at bounding box center [432, 299] width 168 height 57
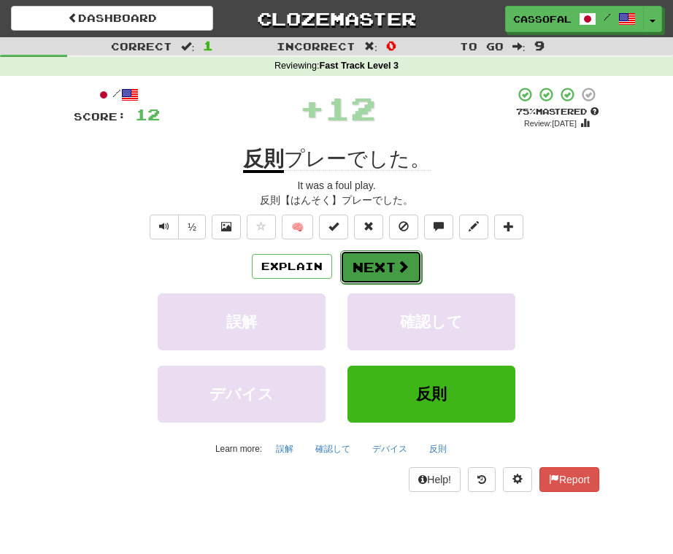
click at [385, 268] on button "Next" at bounding box center [381, 267] width 82 height 34
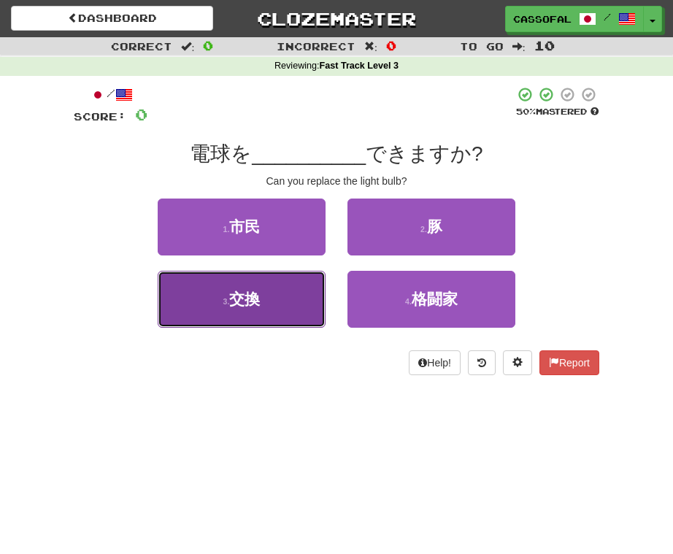
click at [229, 287] on button "3 . 交換" at bounding box center [242, 299] width 168 height 57
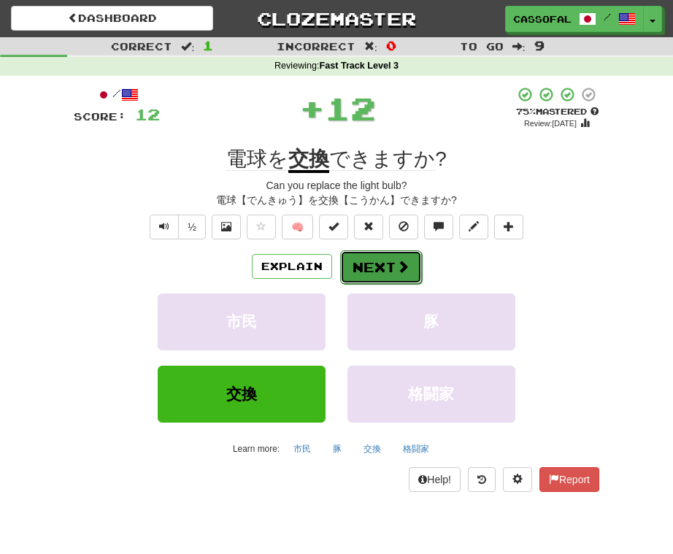
click at [399, 262] on span at bounding box center [402, 266] width 13 height 13
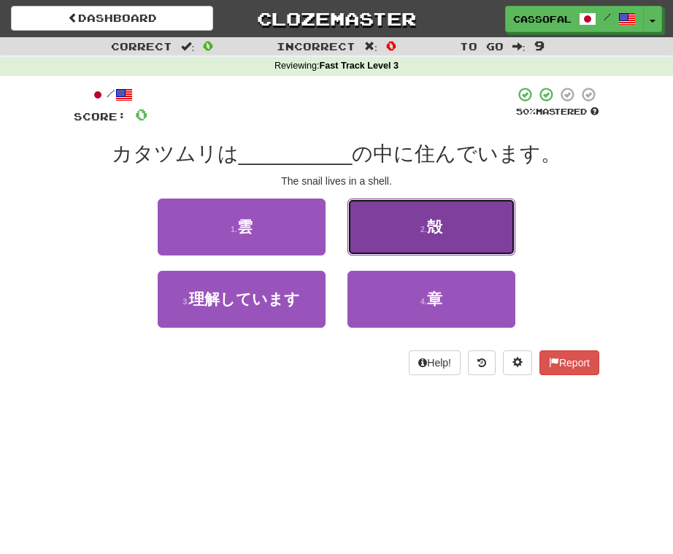
click at [453, 227] on button "2 . 殻" at bounding box center [432, 227] width 168 height 57
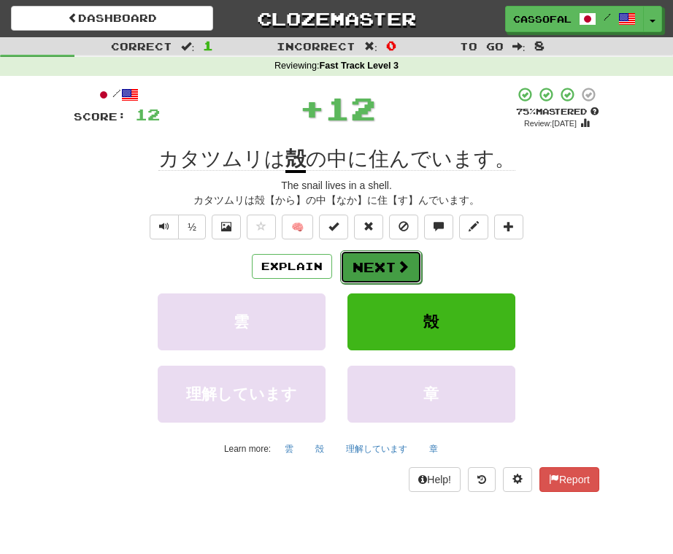
click at [392, 262] on button "Next" at bounding box center [381, 267] width 82 height 34
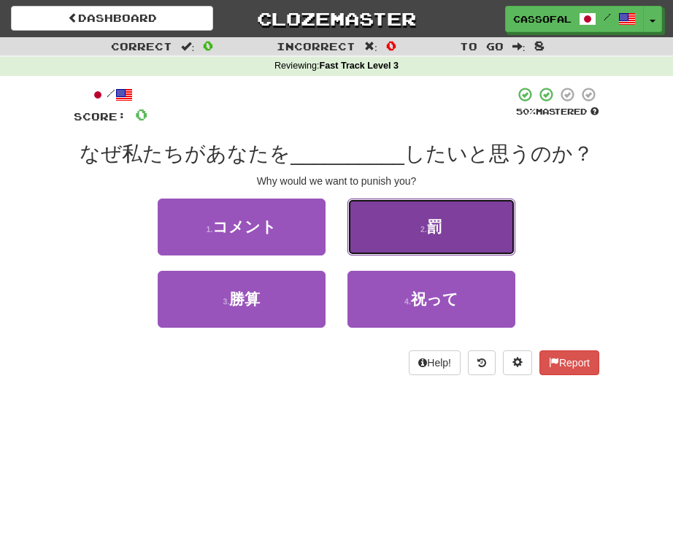
click at [440, 219] on span "罰" at bounding box center [434, 226] width 15 height 17
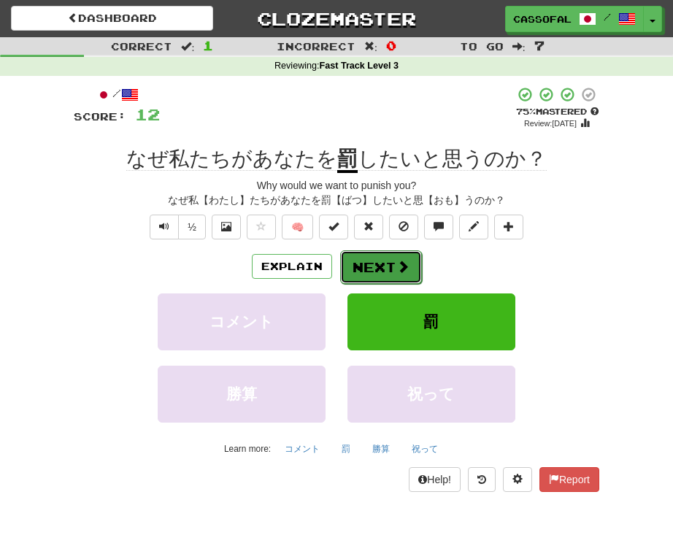
click at [373, 259] on button "Next" at bounding box center [381, 267] width 82 height 34
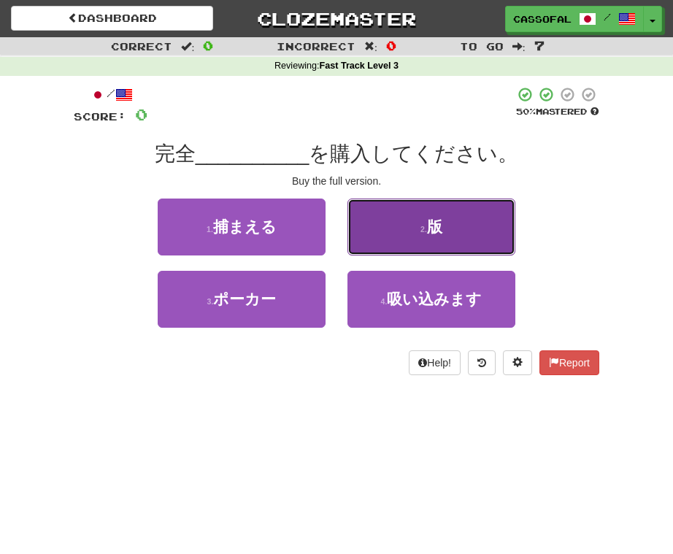
click at [442, 226] on span "版" at bounding box center [434, 226] width 15 height 17
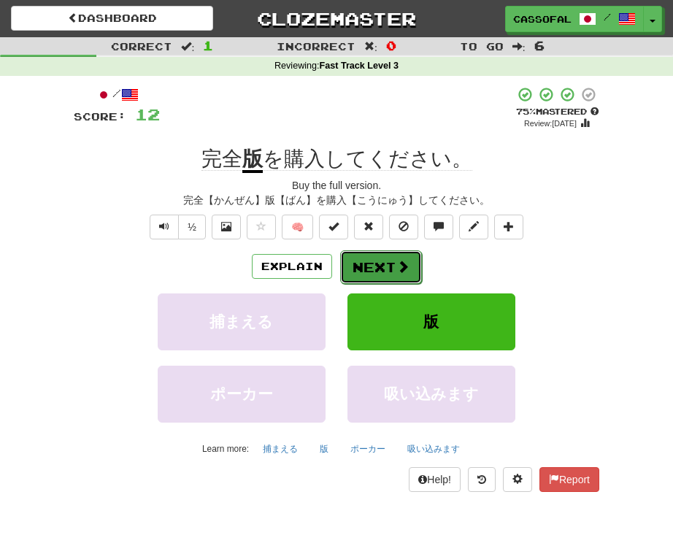
click at [386, 273] on button "Next" at bounding box center [381, 267] width 82 height 34
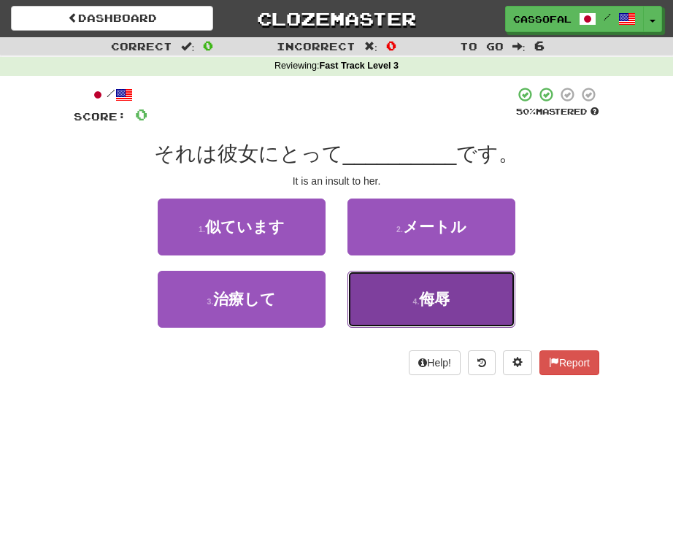
click at [432, 293] on span "侮辱" at bounding box center [434, 299] width 31 height 17
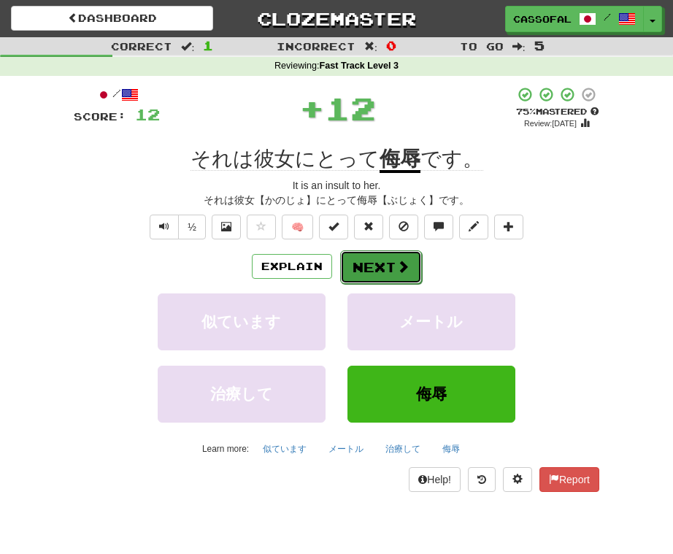
click at [376, 275] on button "Next" at bounding box center [381, 267] width 82 height 34
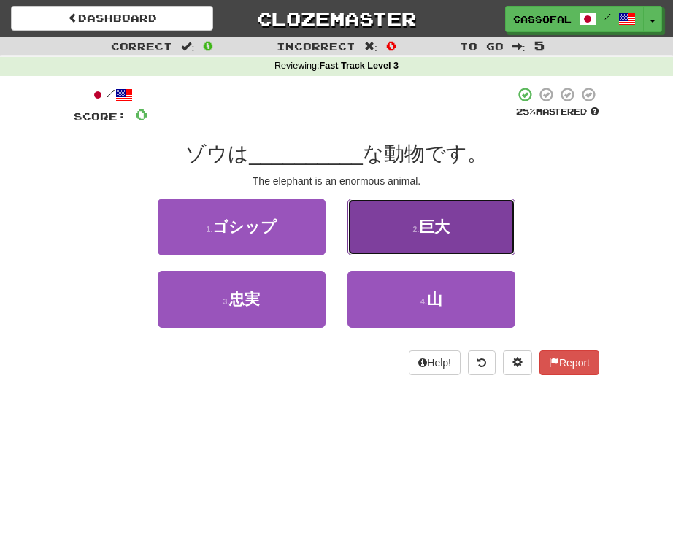
click at [398, 221] on button "2 . 巨大" at bounding box center [432, 227] width 168 height 57
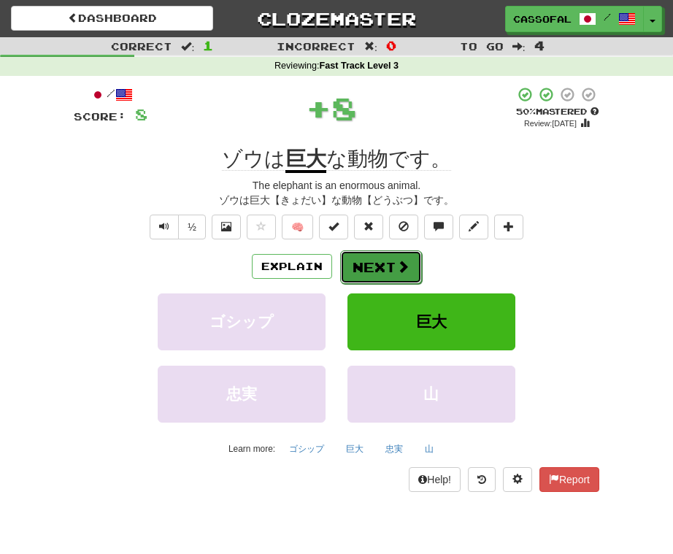
click at [367, 266] on button "Next" at bounding box center [381, 267] width 82 height 34
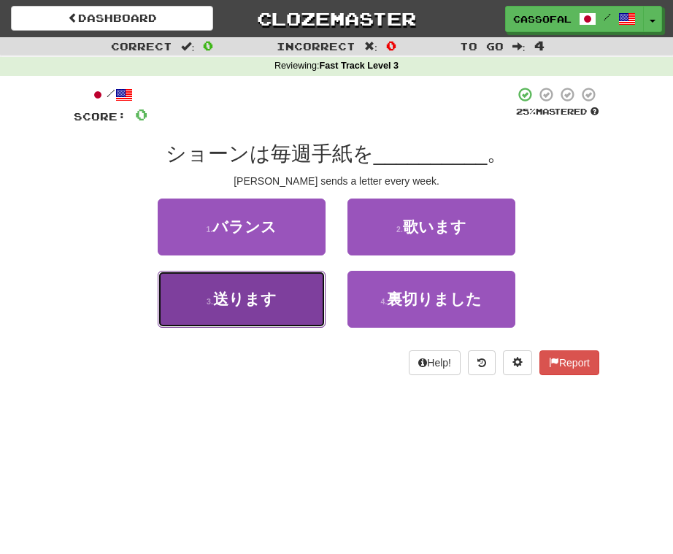
click at [272, 296] on span "送ります" at bounding box center [245, 299] width 64 height 17
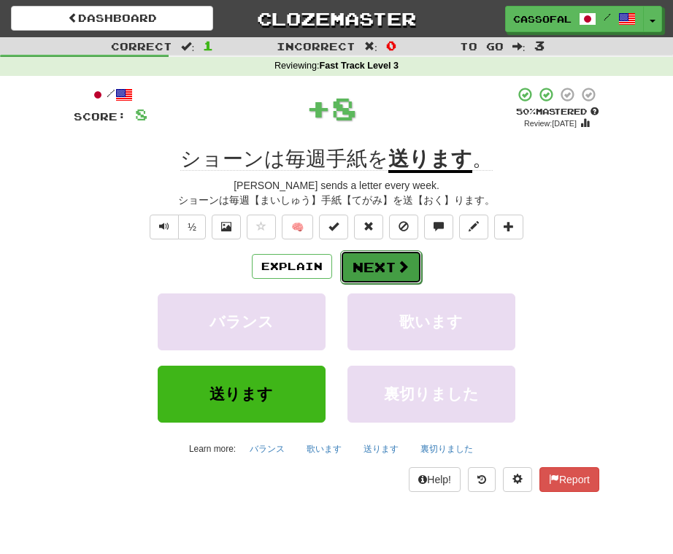
click at [390, 268] on button "Next" at bounding box center [381, 267] width 82 height 34
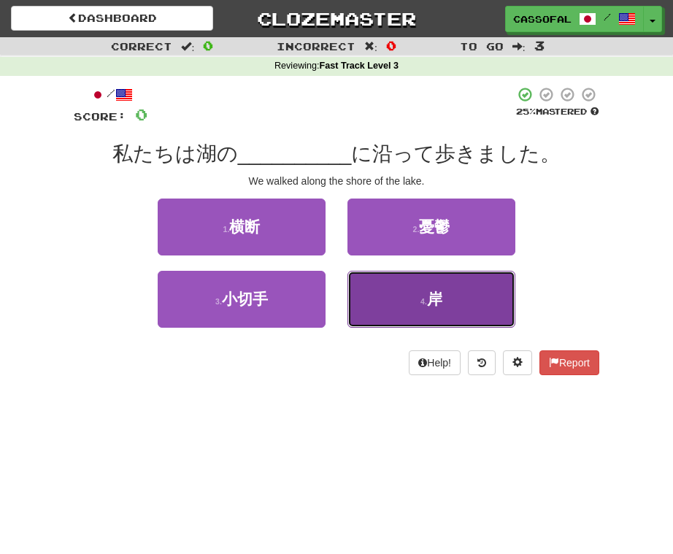
click at [457, 303] on button "4 . 岸" at bounding box center [432, 299] width 168 height 57
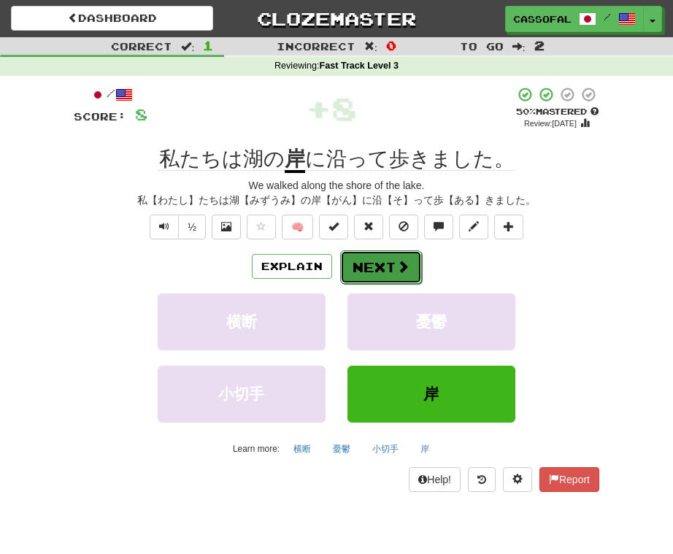
click at [405, 267] on span at bounding box center [402, 266] width 13 height 13
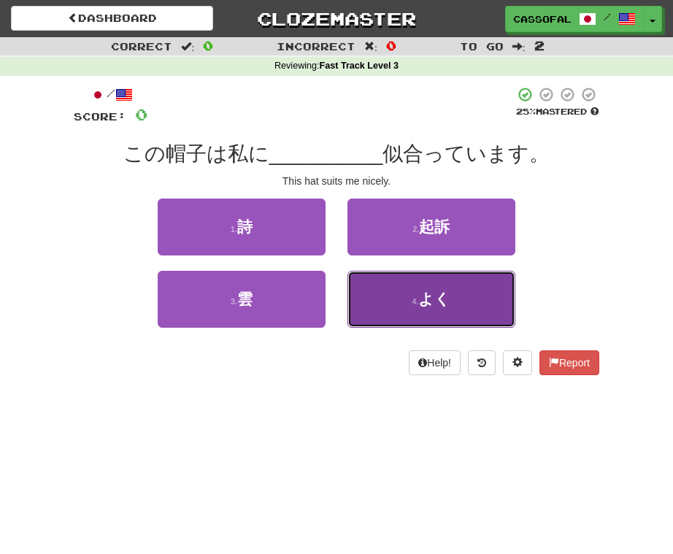
click at [416, 299] on small "4 ." at bounding box center [416, 301] width 7 height 9
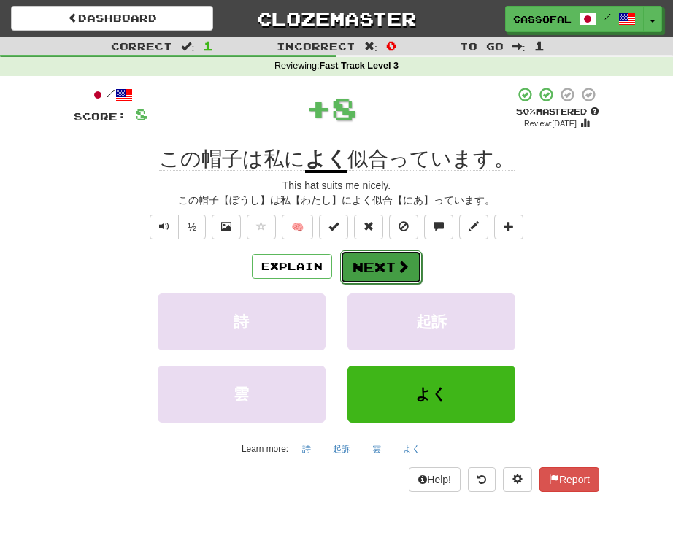
click at [381, 280] on button "Next" at bounding box center [381, 267] width 82 height 34
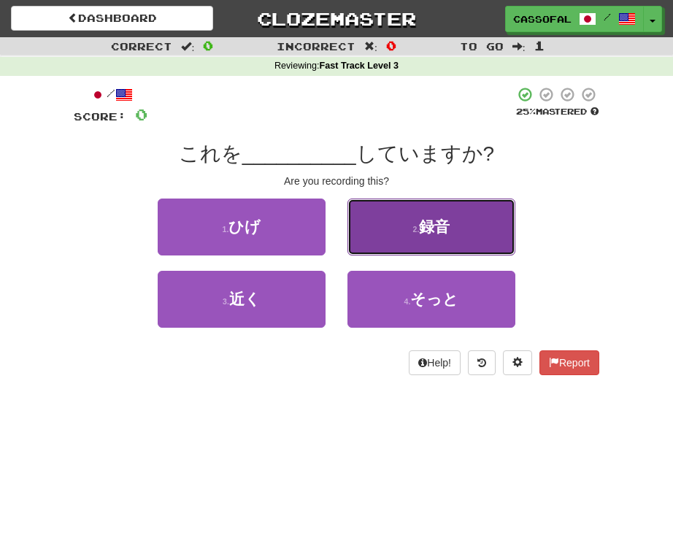
click at [396, 229] on button "2 . 録音" at bounding box center [432, 227] width 168 height 57
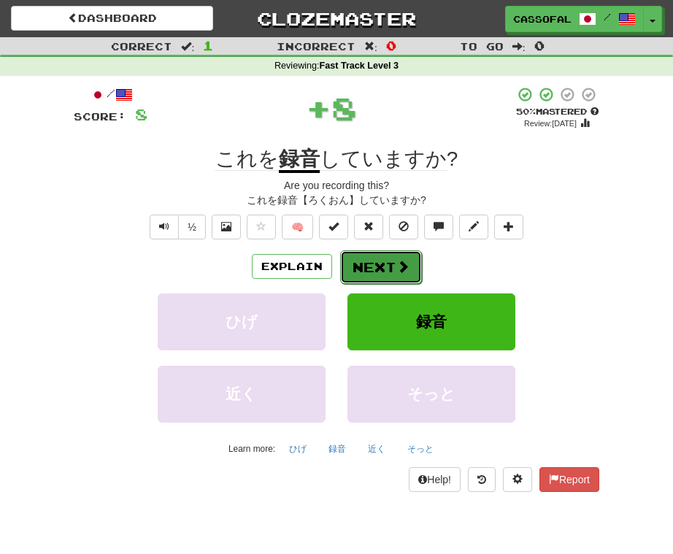
click at [401, 261] on span at bounding box center [402, 266] width 13 height 13
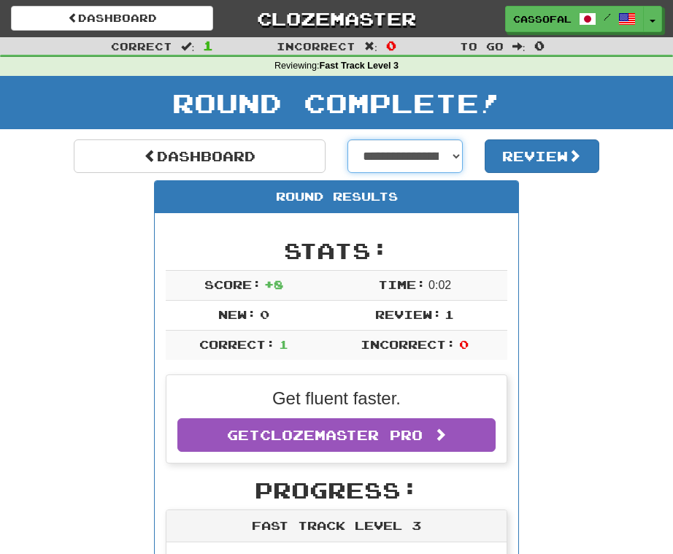
click at [377, 167] on select "**********" at bounding box center [405, 156] width 115 height 34
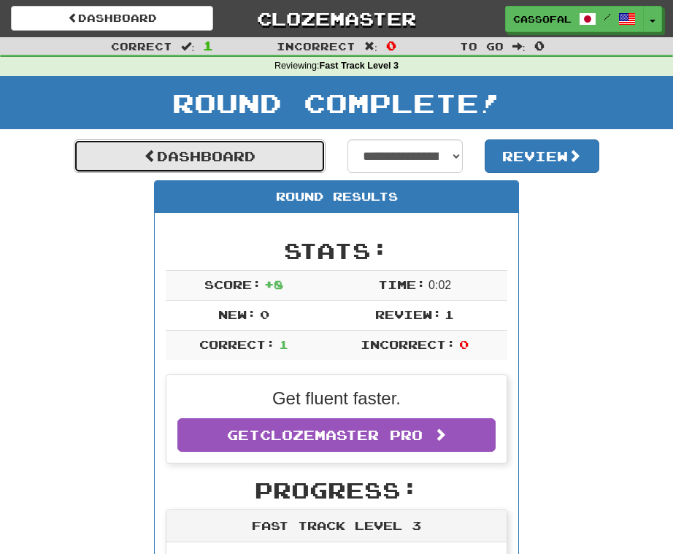
click at [275, 151] on link "Dashboard" at bounding box center [200, 156] width 252 height 34
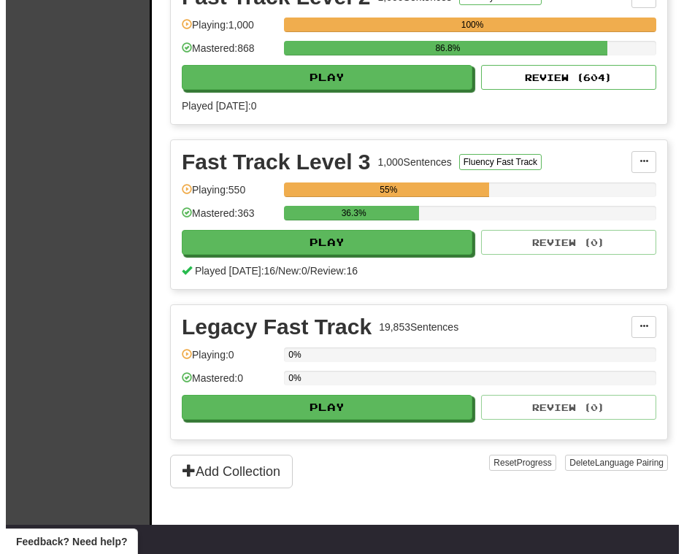
scroll to position [2483, 0]
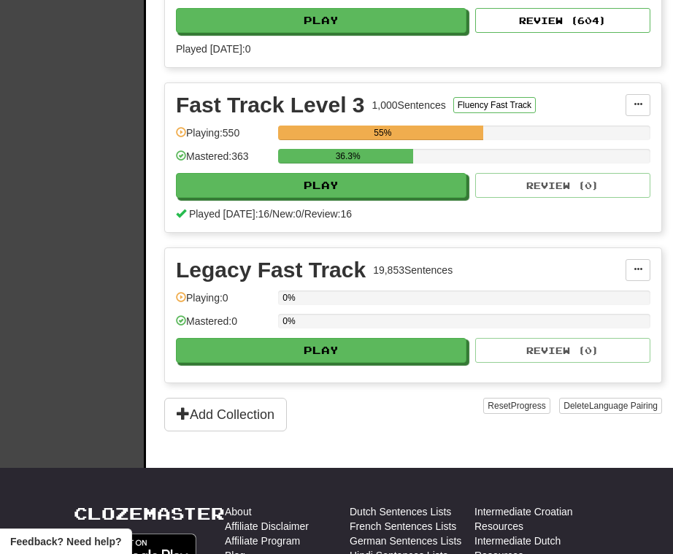
click at [328, 199] on div "Fast Track Level 3 1,000 Sentences Fluency Fast Track Manage Sentences Unpin fr…" at bounding box center [413, 157] width 497 height 149
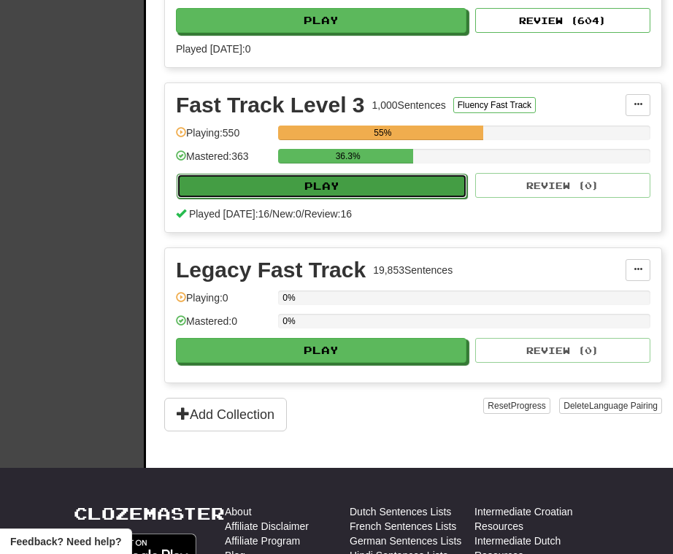
click at [328, 185] on button "Play" at bounding box center [322, 186] width 291 height 25
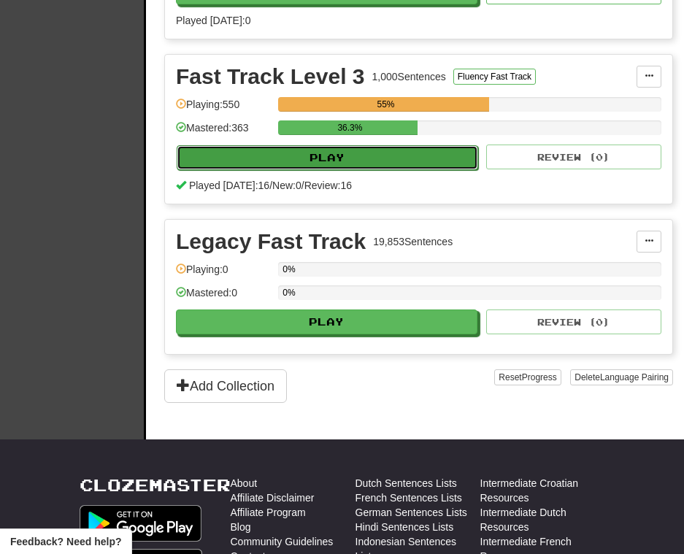
select select "**"
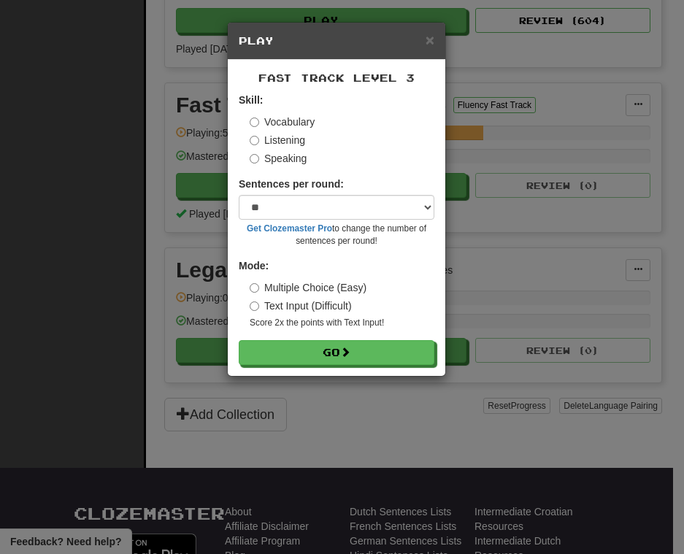
click at [267, 142] on label "Listening" at bounding box center [277, 140] width 55 height 15
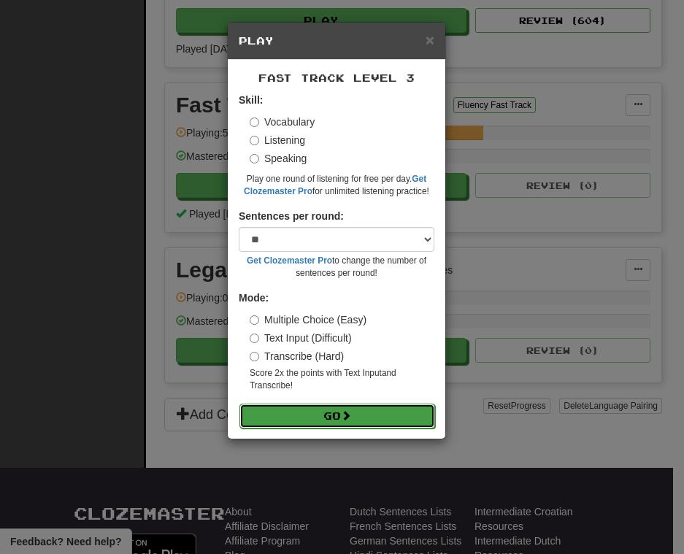
click at [325, 410] on button "Go" at bounding box center [337, 416] width 196 height 25
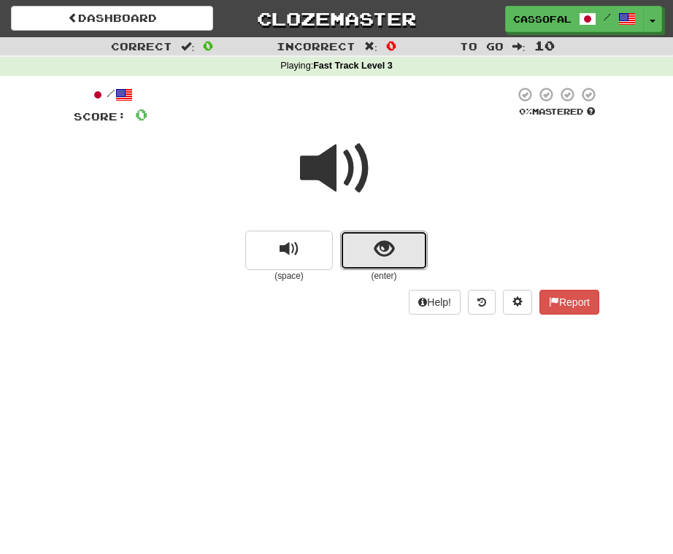
drag, startPoint x: 405, startPoint y: 242, endPoint x: 375, endPoint y: 207, distance: 46.6
click at [405, 242] on button "show sentence" at bounding box center [384, 250] width 88 height 39
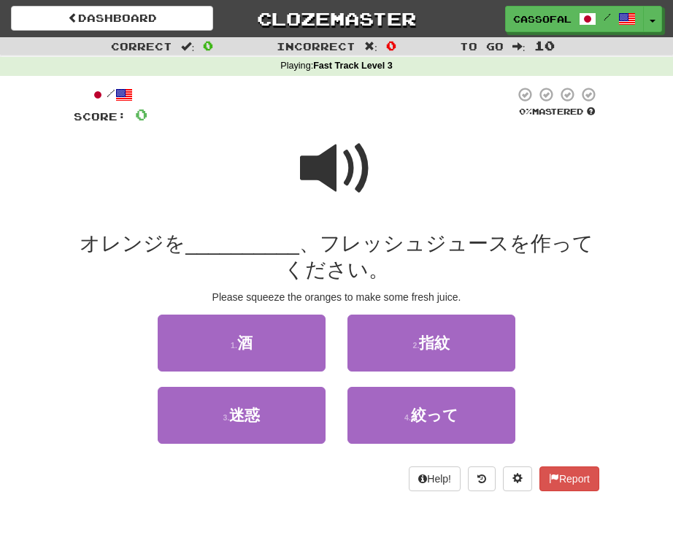
click at [328, 153] on span at bounding box center [336, 168] width 73 height 73
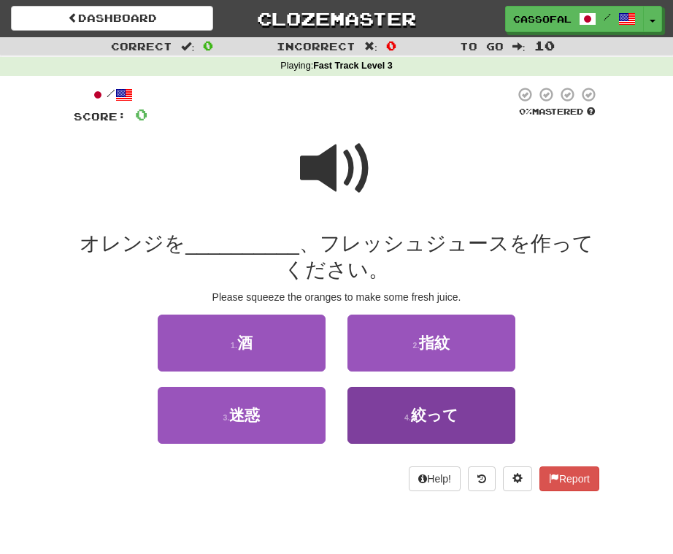
drag, startPoint x: 444, startPoint y: 456, endPoint x: 445, endPoint y: 437, distance: 18.3
click at [445, 451] on div "4 . 絞って" at bounding box center [432, 423] width 190 height 72
click at [445, 437] on button "4 . 絞って" at bounding box center [432, 415] width 168 height 57
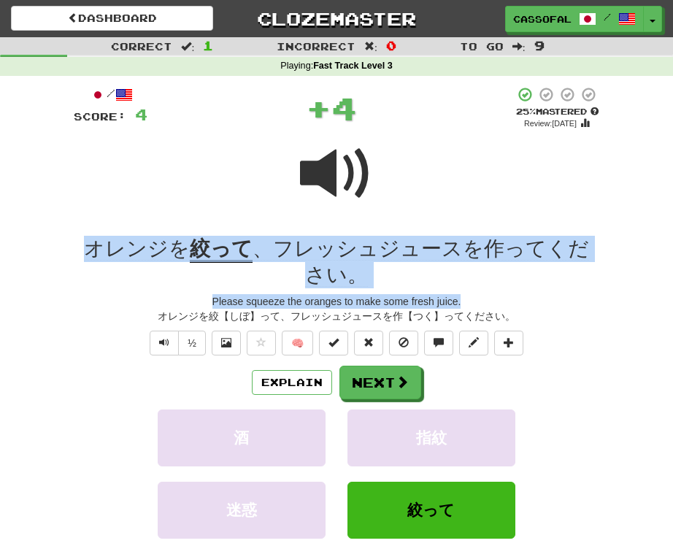
drag, startPoint x: 78, startPoint y: 247, endPoint x: 662, endPoint y: 295, distance: 586.1
click at [662, 295] on div "Correct : 1 Incorrect : 0 To go : 9 Playing : Fast Track Level 3 / Score: 4 + 4…" at bounding box center [336, 332] width 673 height 591
copy div "オレンジを 絞って 、フレッシュジュースを作ってください。 Please squeeze the oranges to make some fresh jui…"
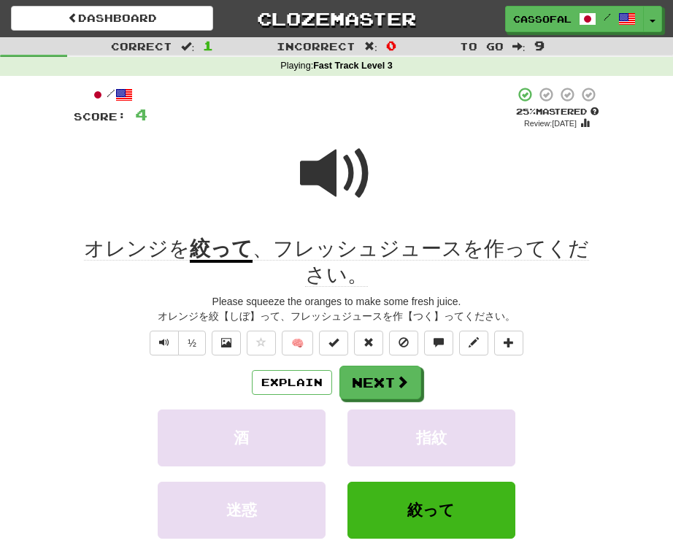
click at [40, 367] on div "Correct : 1 Incorrect : 0 To go : 9 Playing : Fast Track Level 3 / Score: 4 + 4…" at bounding box center [336, 332] width 673 height 591
click at [418, 386] on button "Next" at bounding box center [381, 384] width 82 height 34
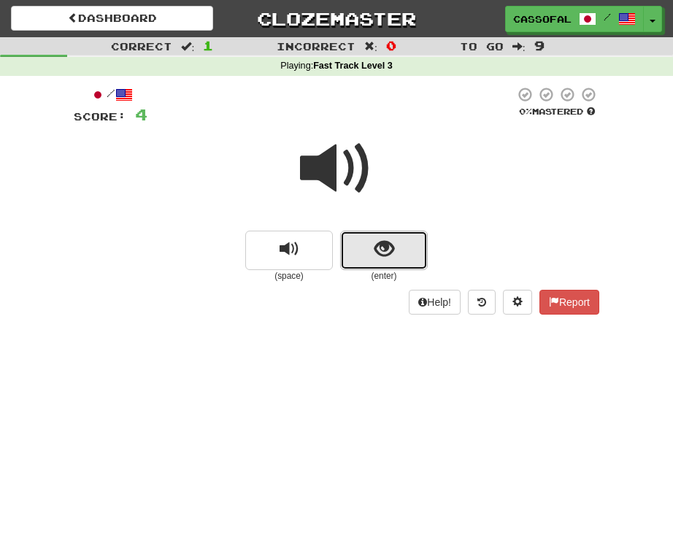
click at [380, 253] on span "show sentence" at bounding box center [385, 249] width 20 height 20
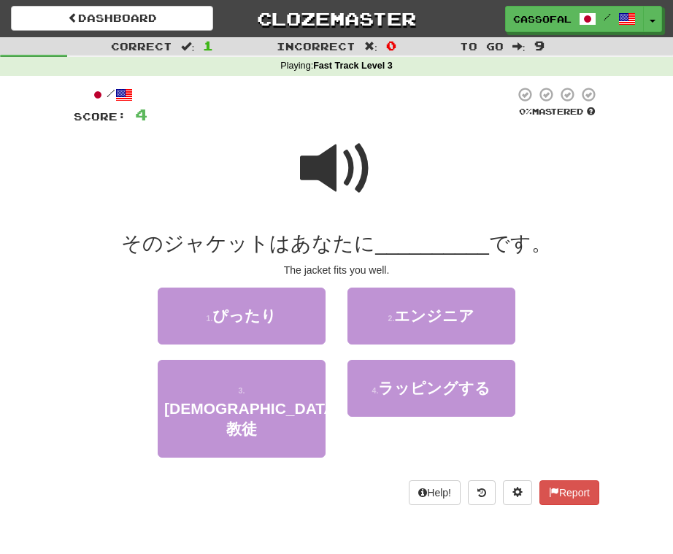
click at [321, 157] on span at bounding box center [336, 168] width 73 height 73
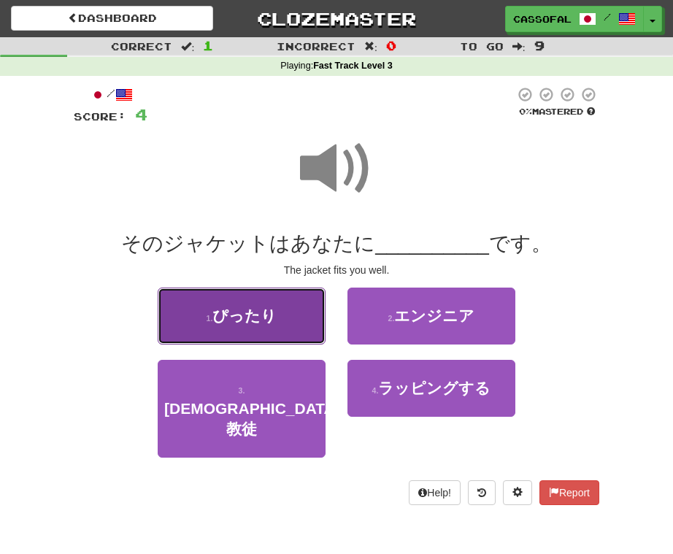
click at [257, 326] on button "1 . ぴったり" at bounding box center [242, 316] width 168 height 57
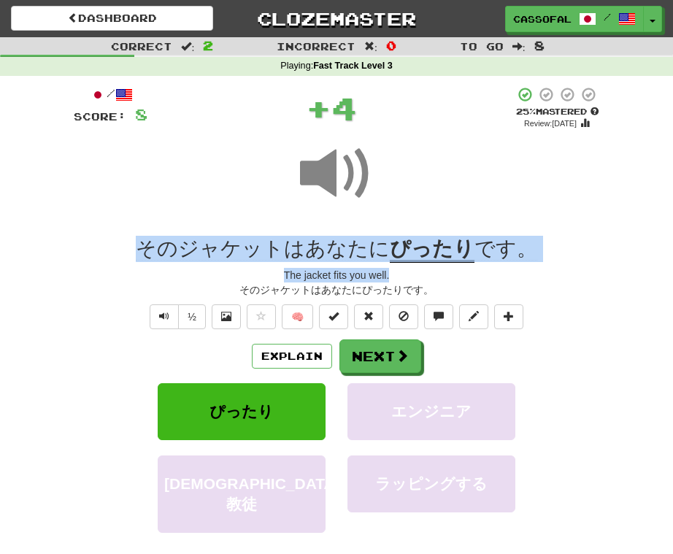
drag, startPoint x: 133, startPoint y: 245, endPoint x: 532, endPoint y: 274, distance: 399.7
click at [532, 274] on div "/ Score: 8 + 4 25 % Mastered Review: [DATE] そのジャケットはあなたに ぴったり です。 The jacket fi…" at bounding box center [337, 344] width 526 height 516
drag, startPoint x: 532, startPoint y: 274, endPoint x: 501, endPoint y: 256, distance: 35.7
copy div "そのジャケットはあなたに ぴったり です。 The jacket fits you well."
click at [407, 366] on button "Next" at bounding box center [381, 357] width 82 height 34
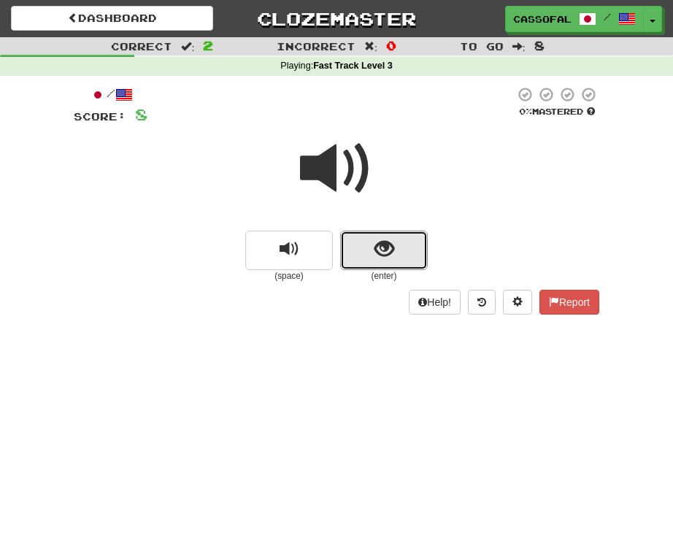
click at [372, 239] on button "show sentence" at bounding box center [384, 250] width 88 height 39
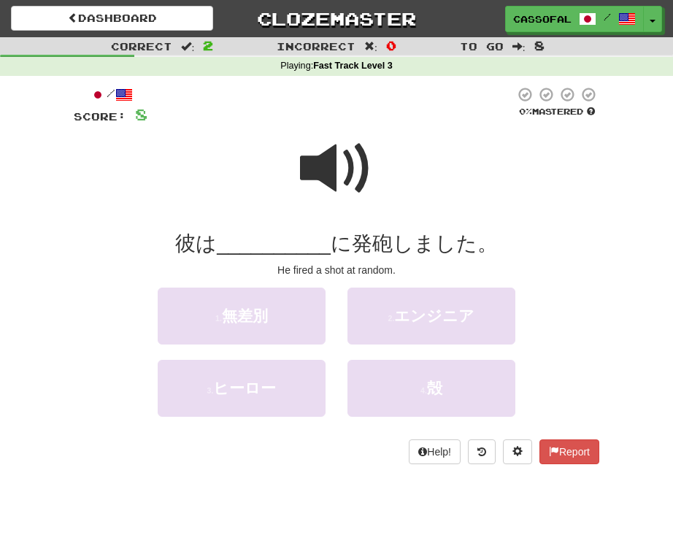
click at [321, 143] on span at bounding box center [336, 168] width 73 height 73
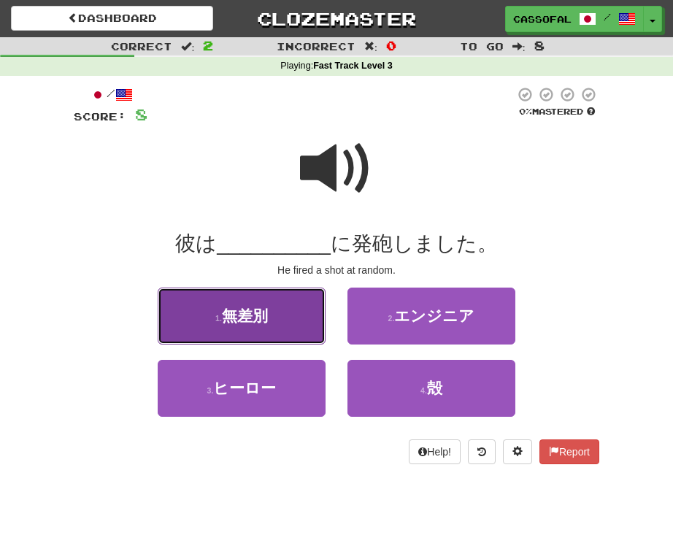
click at [281, 331] on button "1 . 無差別" at bounding box center [242, 316] width 168 height 57
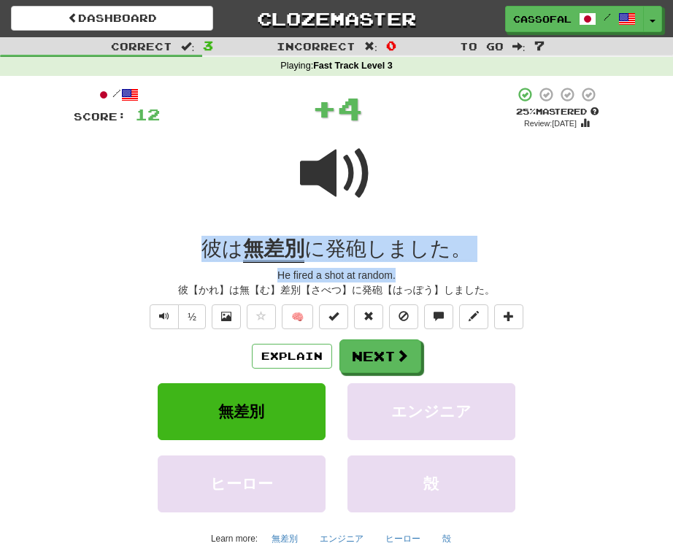
drag, startPoint x: 173, startPoint y: 252, endPoint x: 556, endPoint y: 275, distance: 383.3
click at [556, 275] on div "/ Score: 12 + 4 25 % Mastered Review: [DATE] 彼は 無差別 に発砲しました。 He fired a shot at…" at bounding box center [337, 334] width 526 height 496
copy div "彼は 無差別 に発砲しました。 He fired a shot at random."
click at [411, 355] on button "Next" at bounding box center [381, 357] width 82 height 34
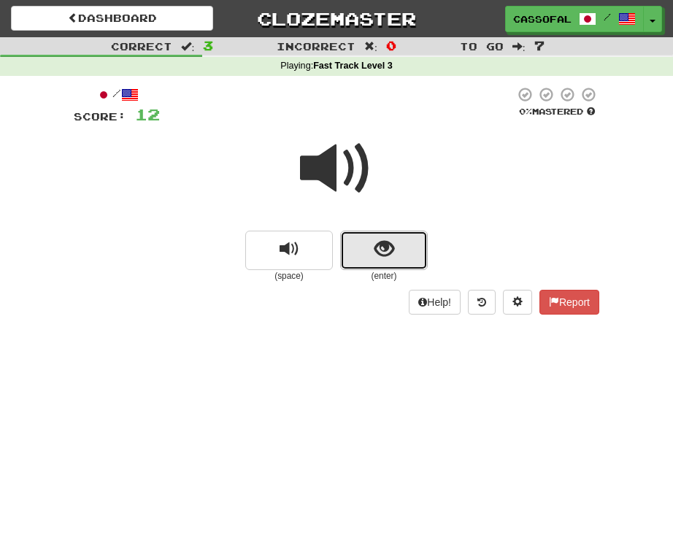
click at [379, 240] on span "show sentence" at bounding box center [385, 249] width 20 height 20
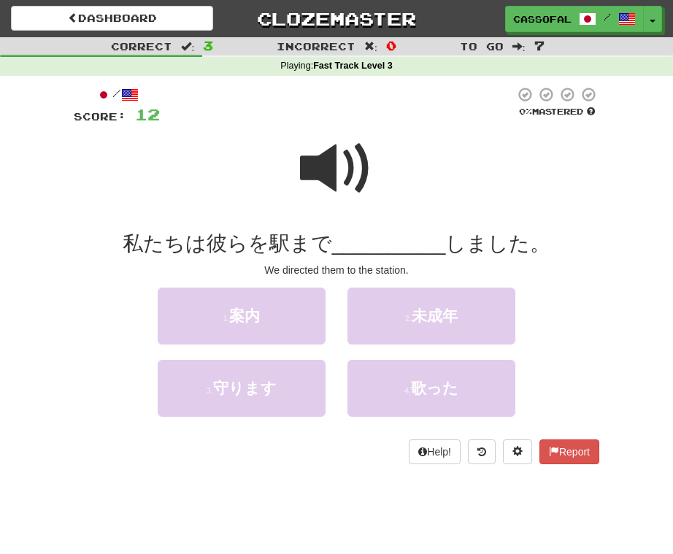
click at [339, 182] on span at bounding box center [336, 168] width 73 height 73
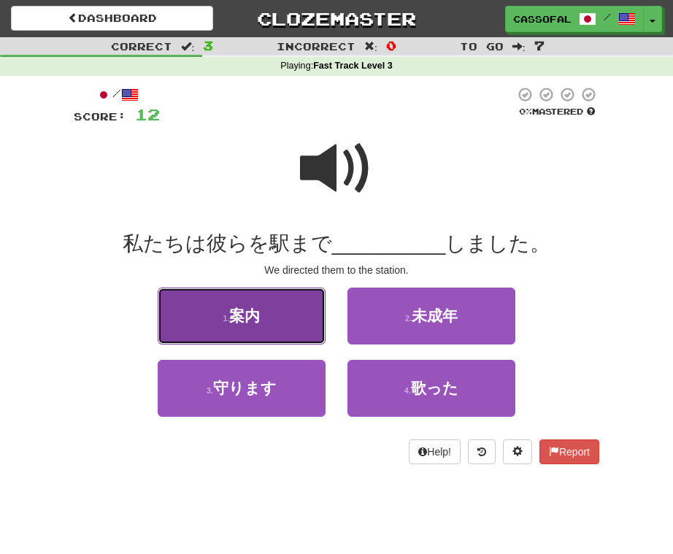
click at [272, 318] on button "1 . 案内" at bounding box center [242, 316] width 168 height 57
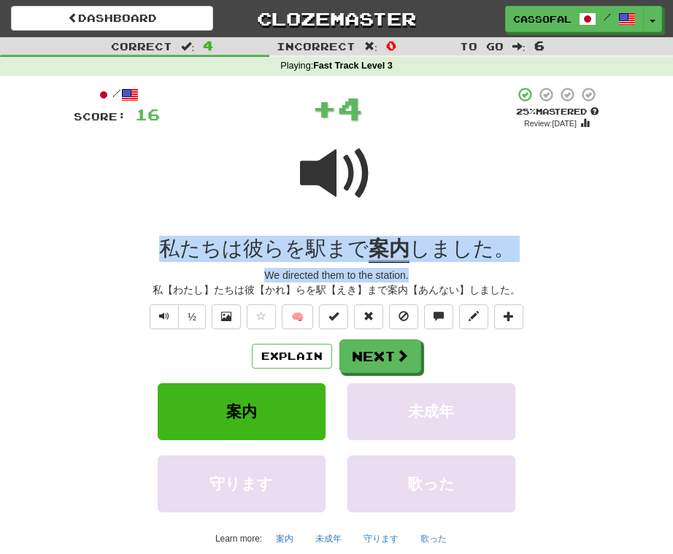
drag, startPoint x: 116, startPoint y: 252, endPoint x: 572, endPoint y: 271, distance: 456.0
click at [572, 271] on div "/ Score: 16 + 4 25 % Mastered Review: [DATE] 私たちは彼らを駅まで 案内 しました。 We directed th…" at bounding box center [337, 334] width 526 height 496
drag, startPoint x: 572, startPoint y: 271, endPoint x: 475, endPoint y: 248, distance: 99.7
copy div "私たちは彼らを駅まで 案内 しました。 We directed them to the station."
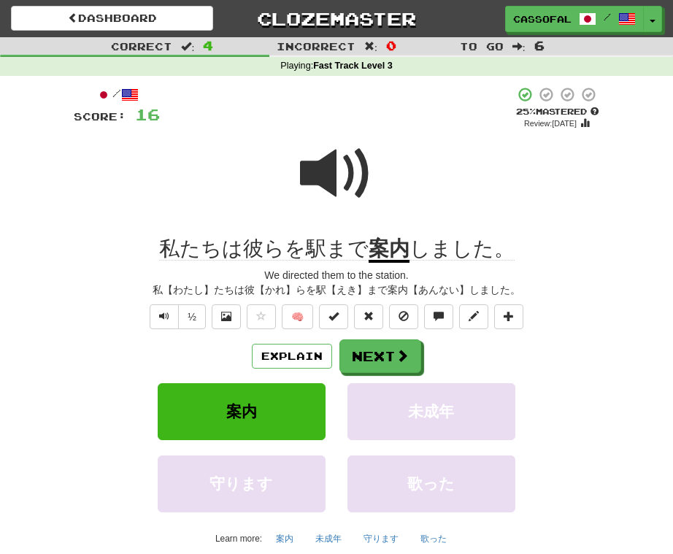
click at [37, 448] on div "Correct : 4 Incorrect : 0 To go : 6 Playing : Fast Track Level 3 / Score: 16 + …" at bounding box center [336, 319] width 673 height 565
click at [358, 372] on button "Next" at bounding box center [381, 357] width 82 height 34
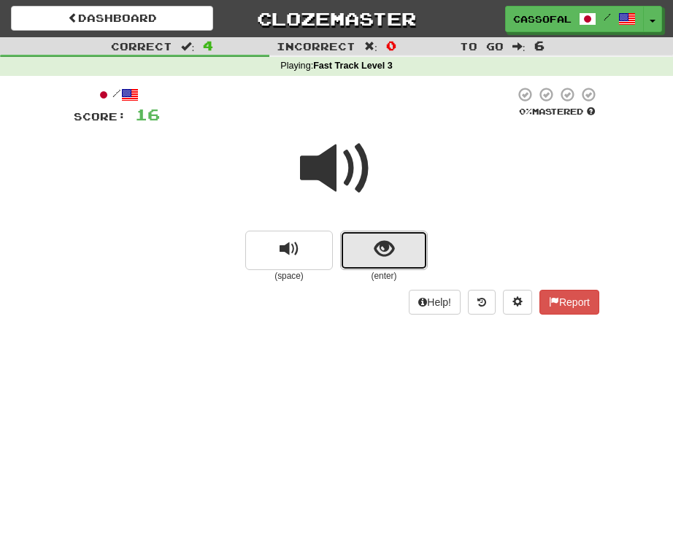
click at [368, 248] on button "show sentence" at bounding box center [384, 250] width 88 height 39
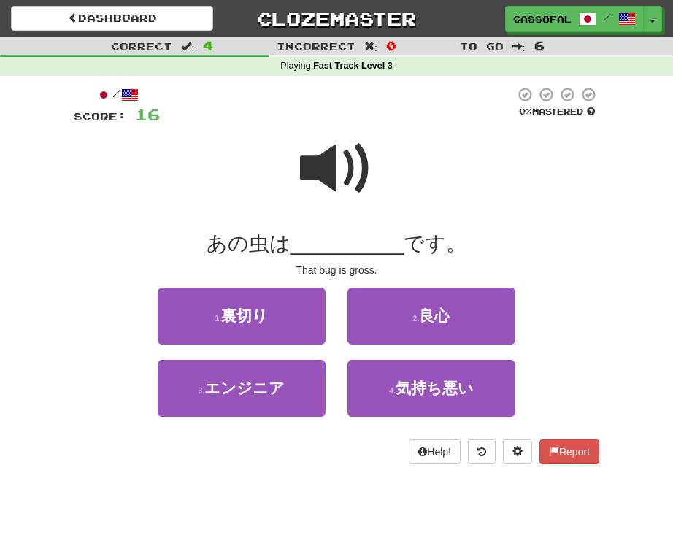
click at [348, 172] on span at bounding box center [336, 168] width 73 height 73
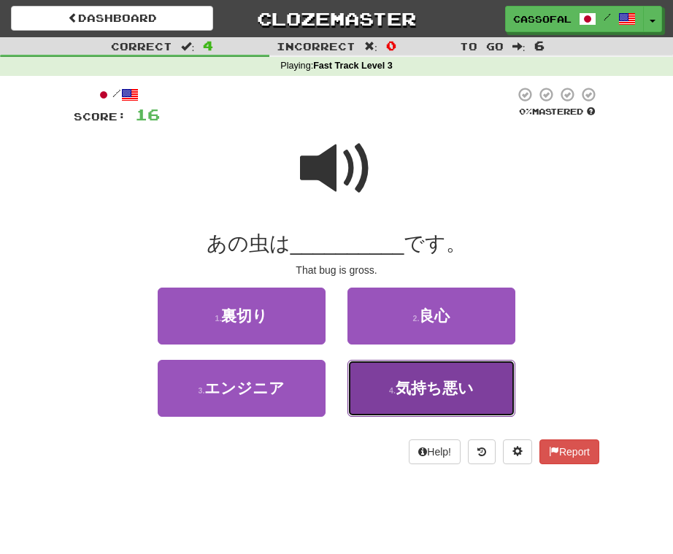
click at [386, 390] on button "4 . 気持ち悪い" at bounding box center [432, 388] width 168 height 57
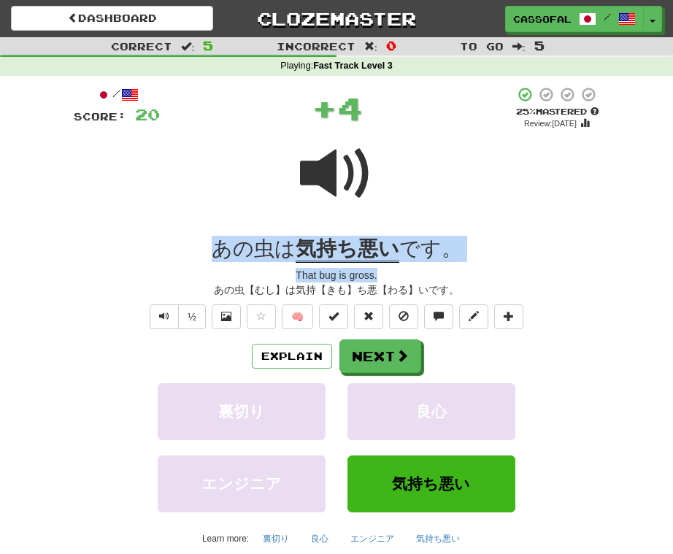
drag, startPoint x: 163, startPoint y: 246, endPoint x: 586, endPoint y: 272, distance: 423.5
click at [586, 272] on div "/ Score: 20 + 4 25 % Mastered Review: [DATE] あの虫は 気持ち悪い です。 That bug is gross. …" at bounding box center [337, 334] width 526 height 496
drag, startPoint x: 586, startPoint y: 272, endPoint x: 428, endPoint y: 248, distance: 159.4
copy div "あの虫は 気持ち悪い です。 That bug is gross."
